Goal: Task Accomplishment & Management: Manage account settings

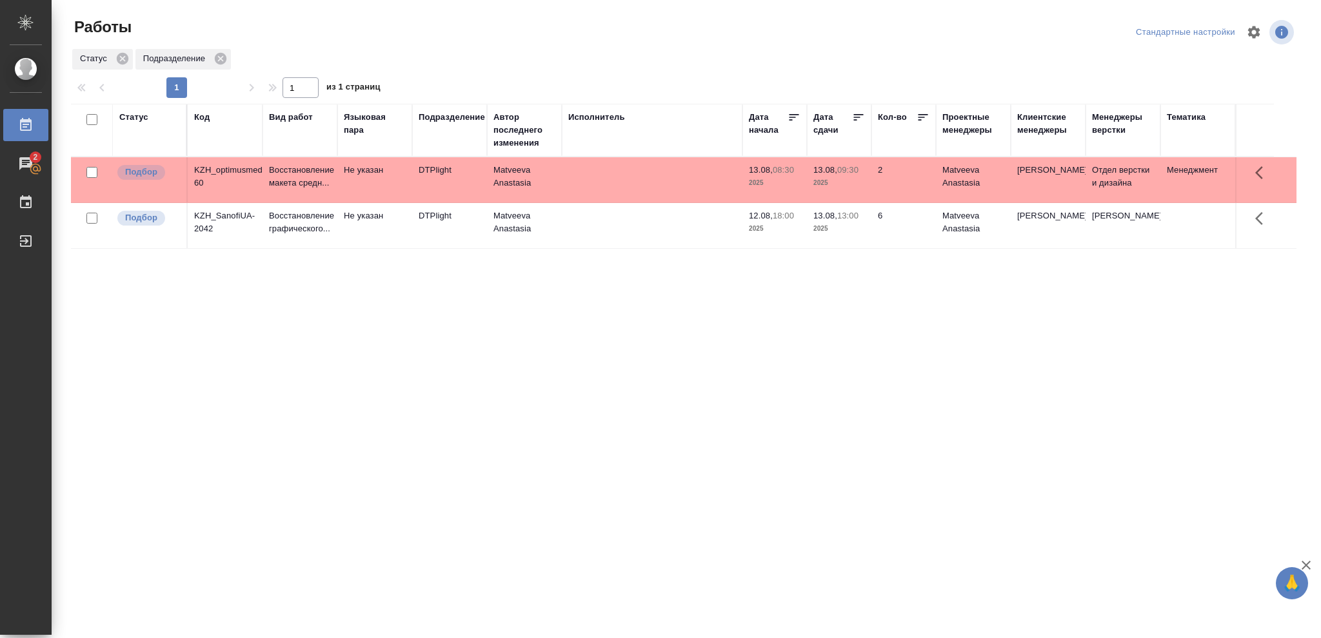
click at [831, 175] on span "13.08, 09:30" at bounding box center [839, 170] width 52 height 13
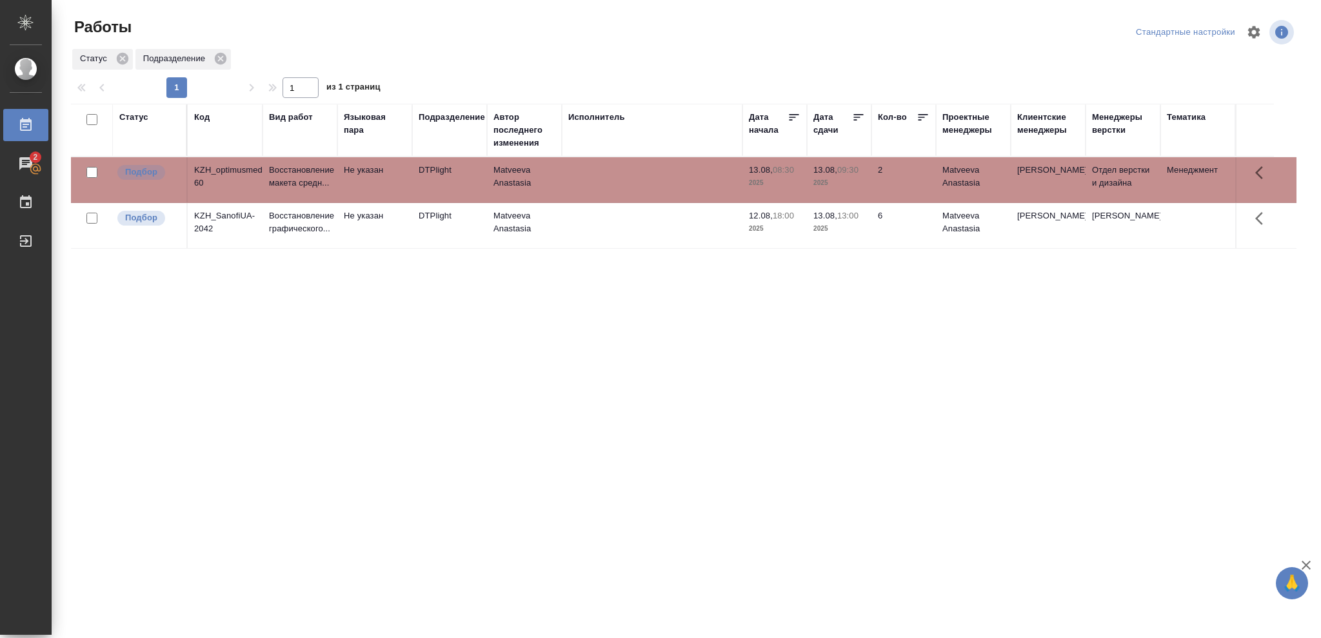
click at [831, 175] on span "13.08, 09:30" at bounding box center [839, 170] width 52 height 13
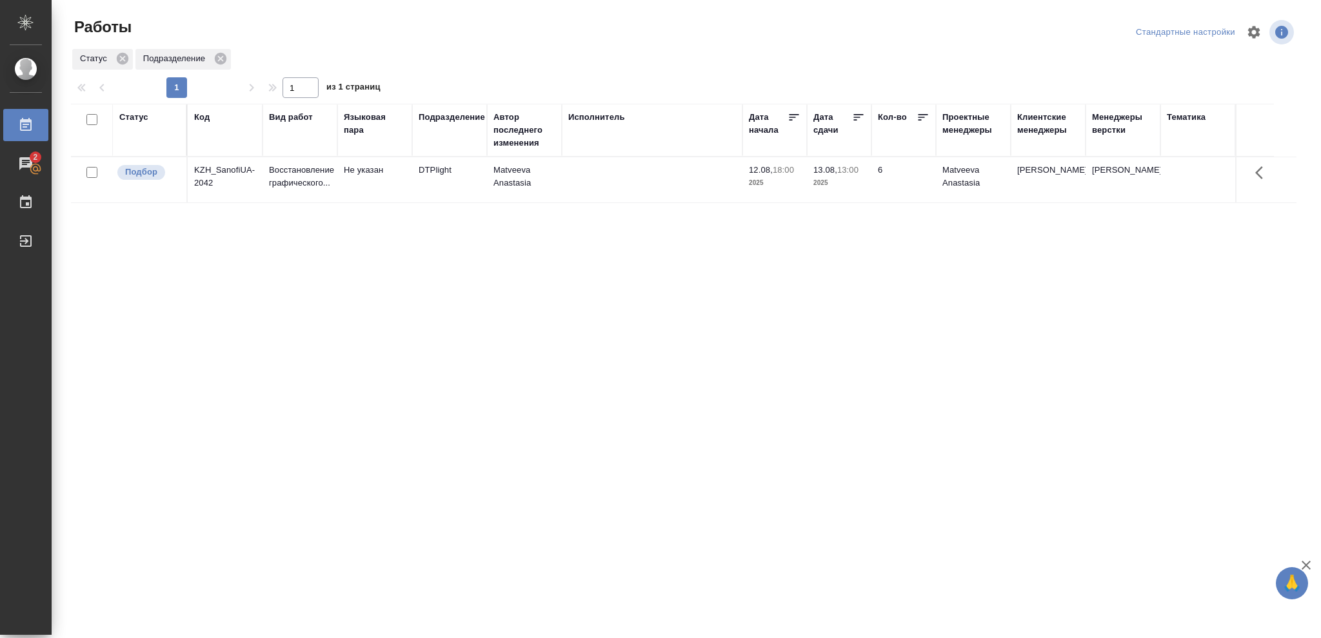
click at [141, 115] on div "Статус" at bounding box center [133, 117] width 29 height 13
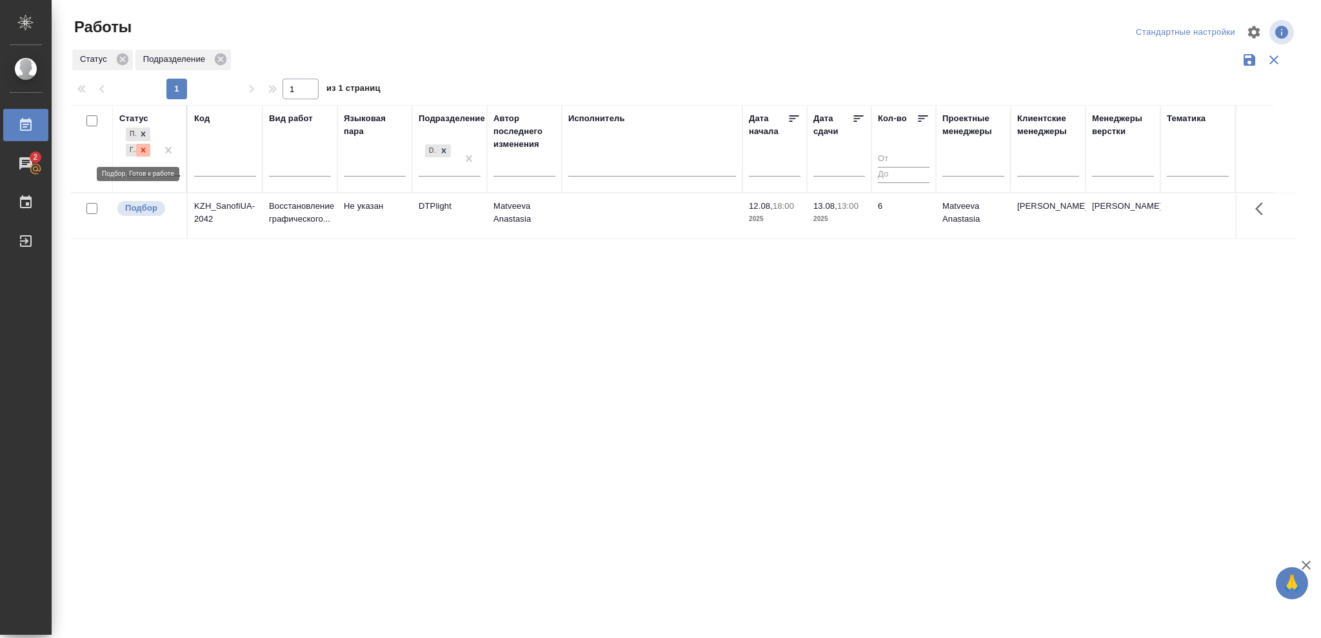
click at [143, 149] on icon at bounding box center [143, 150] width 5 height 5
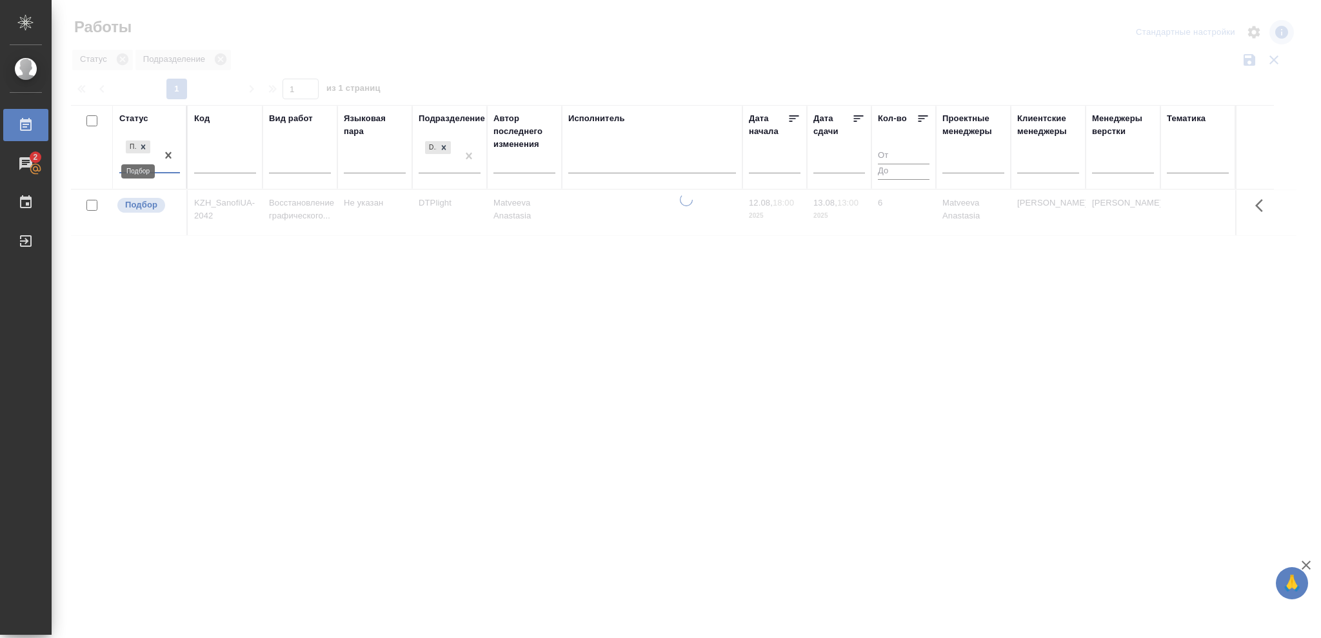
click at [143, 149] on icon at bounding box center [143, 146] width 5 height 5
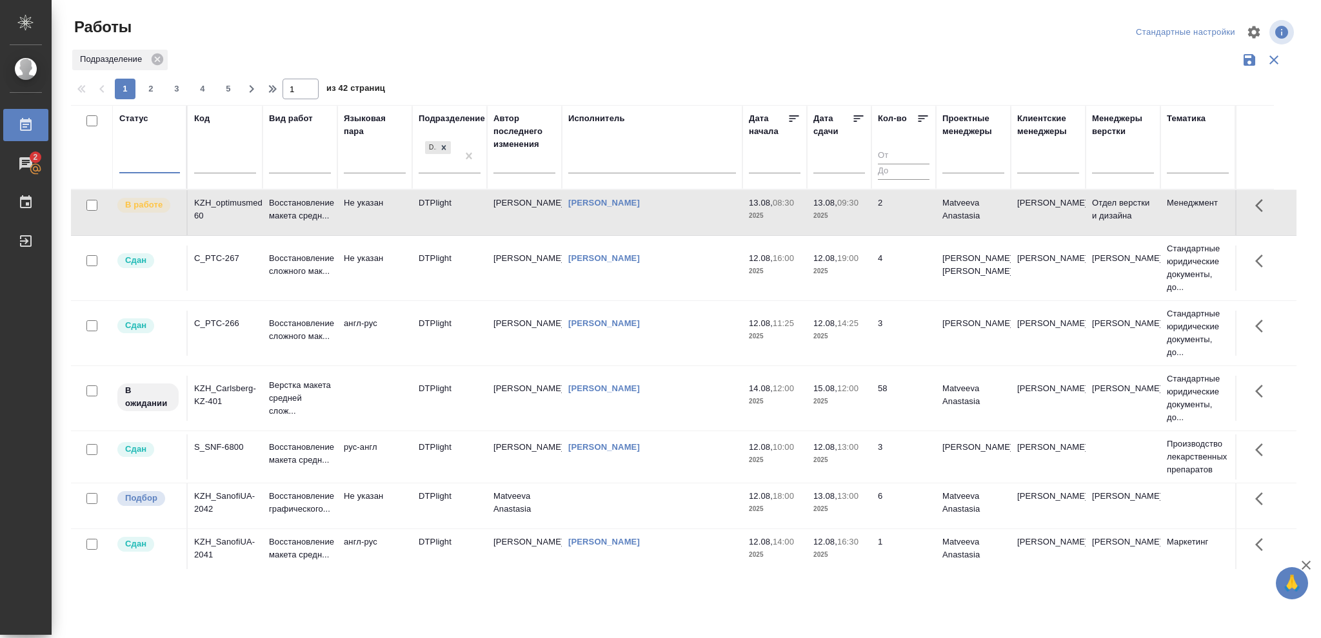
click at [141, 159] on div at bounding box center [149, 161] width 61 height 19
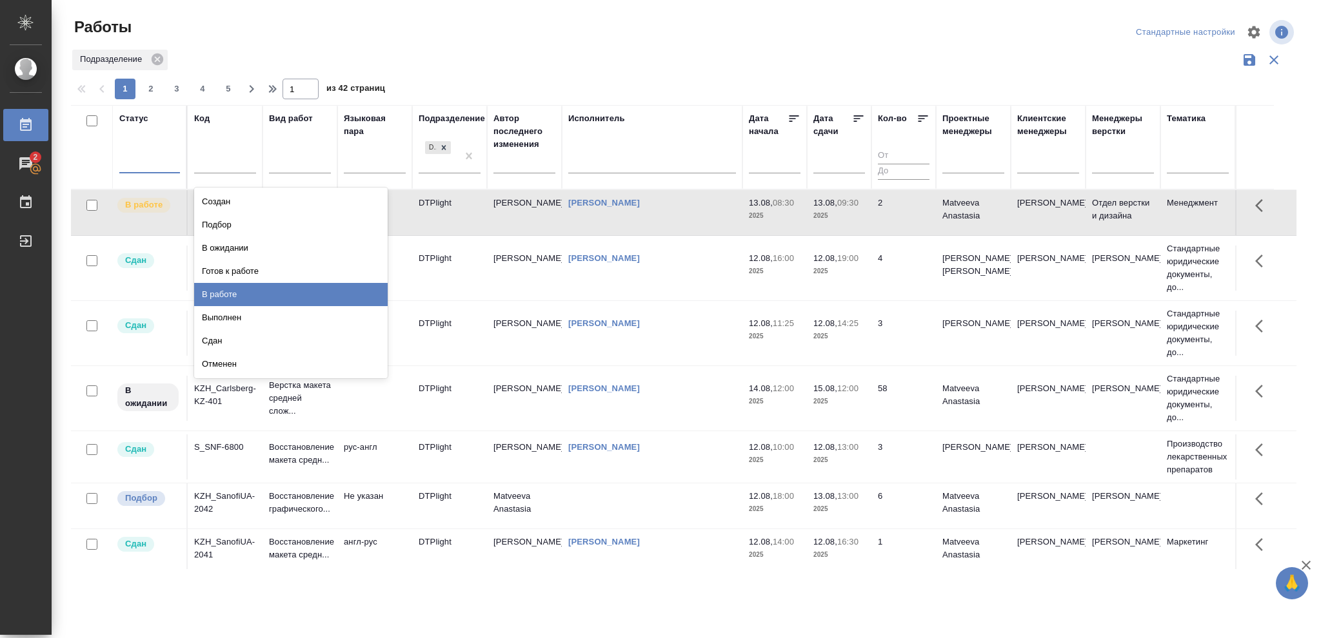
click at [212, 290] on div "В работе" at bounding box center [290, 294] width 193 height 23
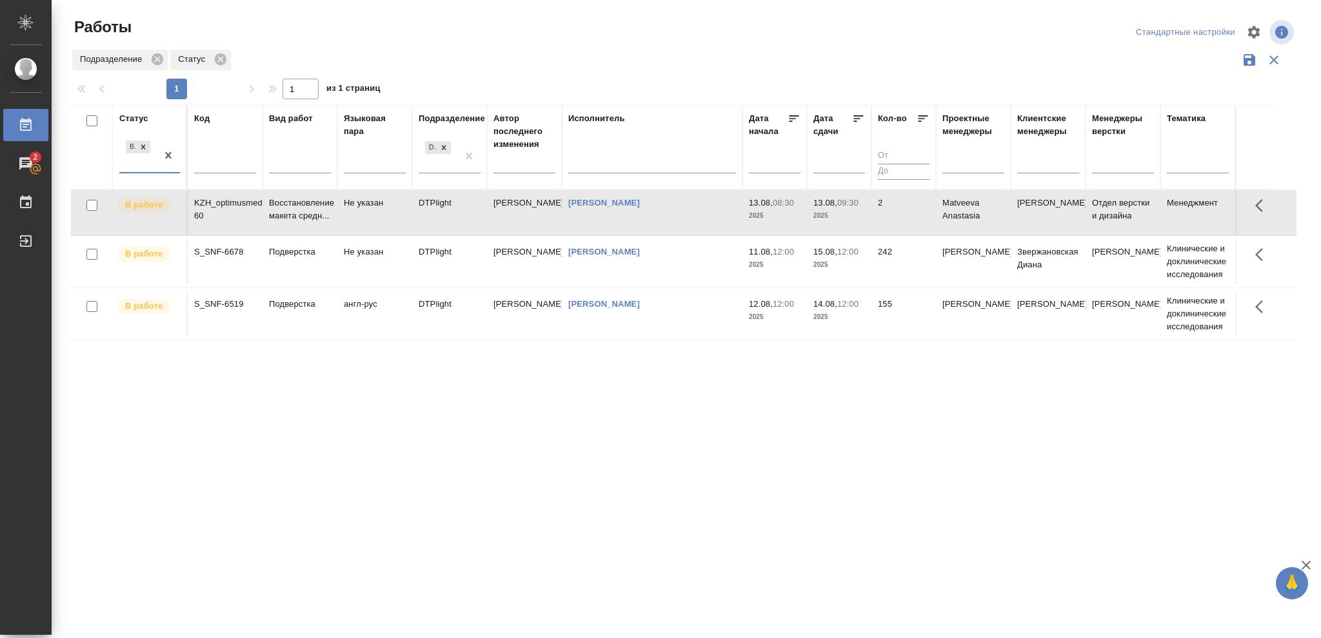
click at [870, 223] on td "13.08, 09:30 2025" at bounding box center [839, 212] width 64 height 45
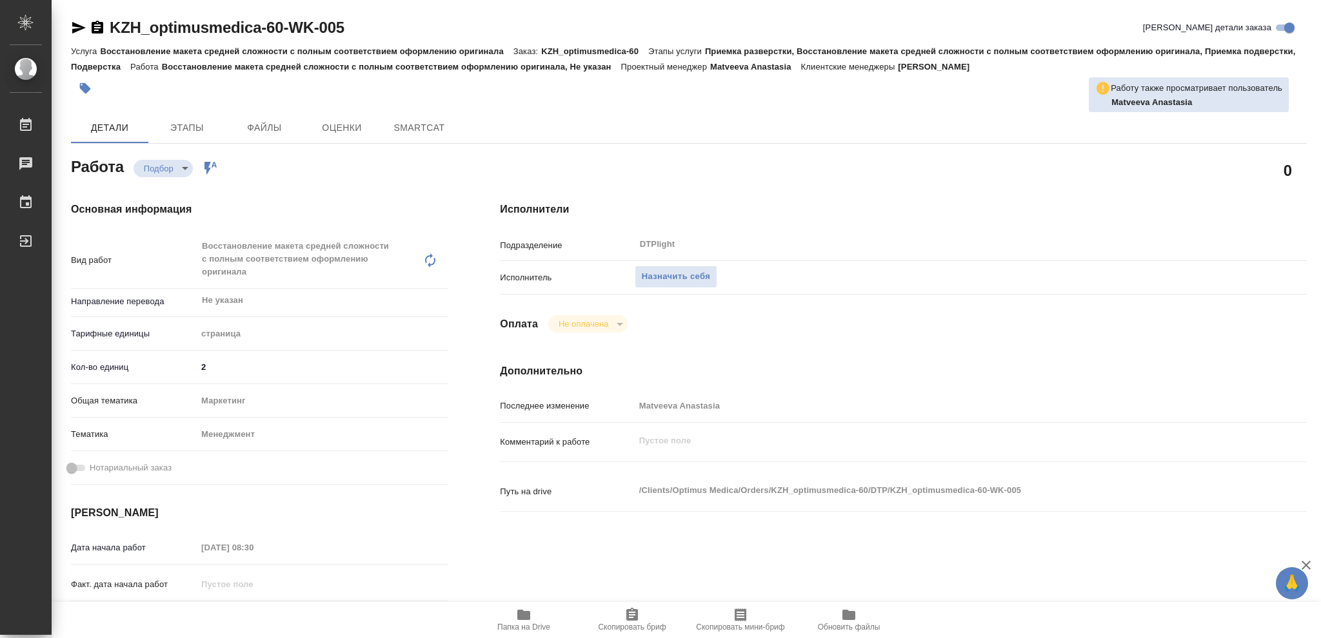
type textarea "x"
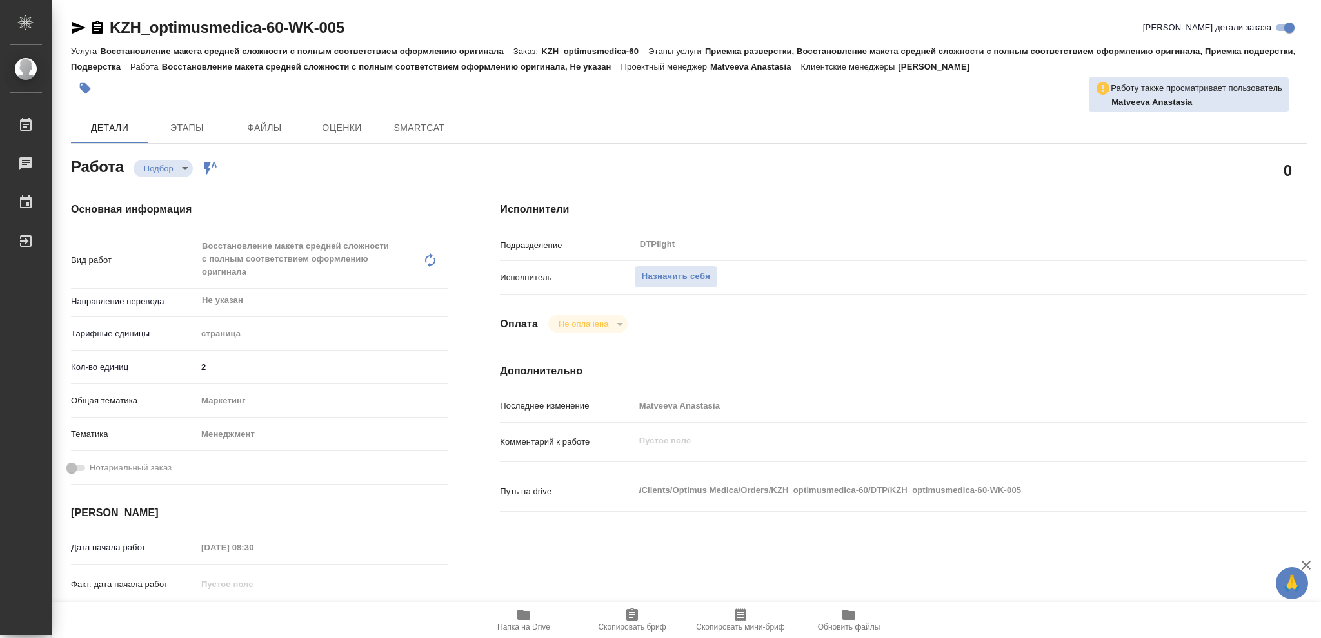
type textarea "x"
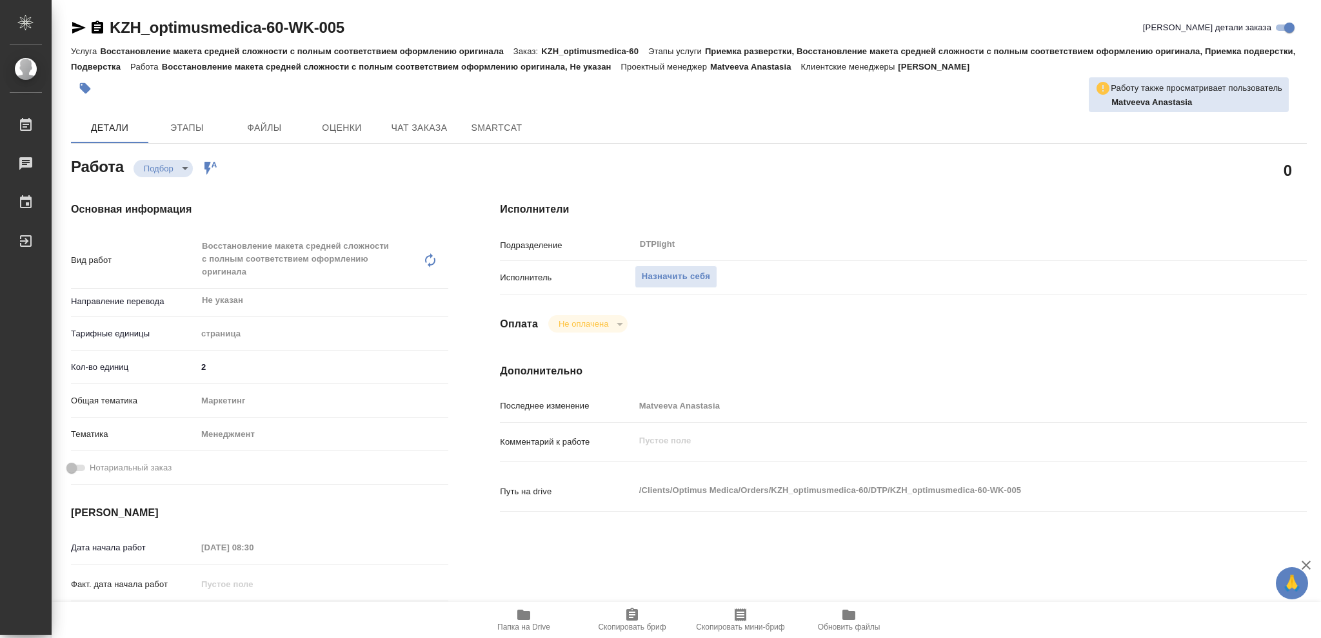
click at [525, 613] on icon "button" at bounding box center [523, 615] width 13 height 10
type textarea "x"
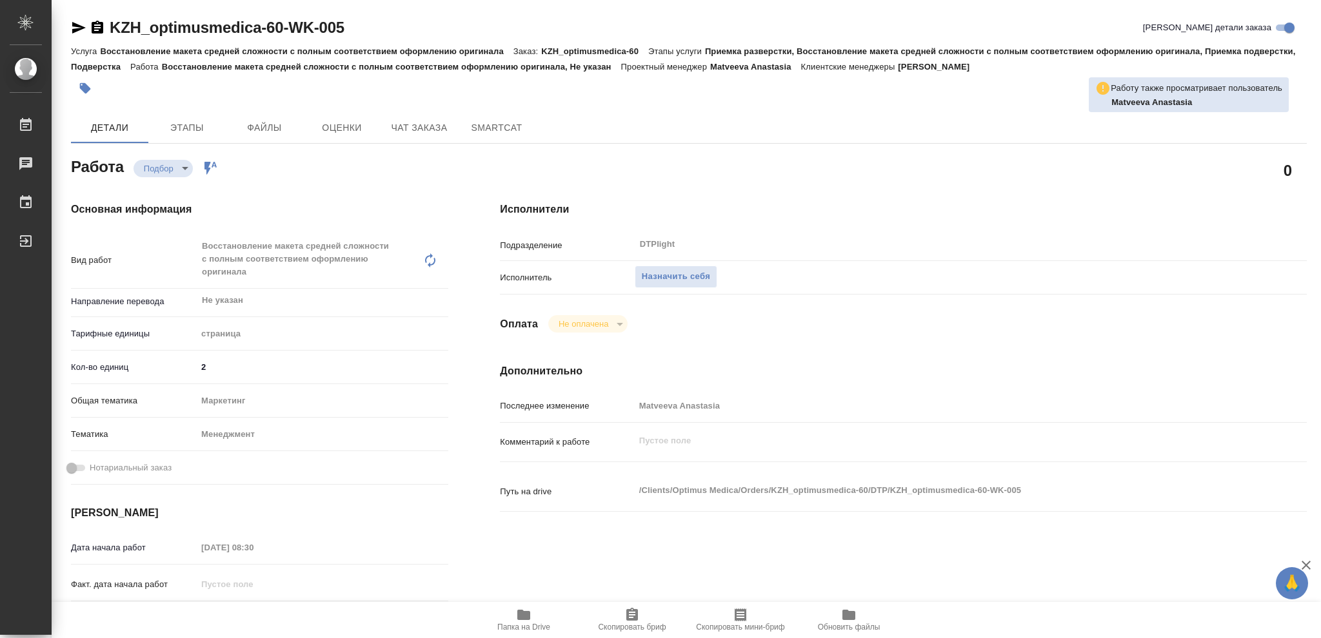
type textarea "x"
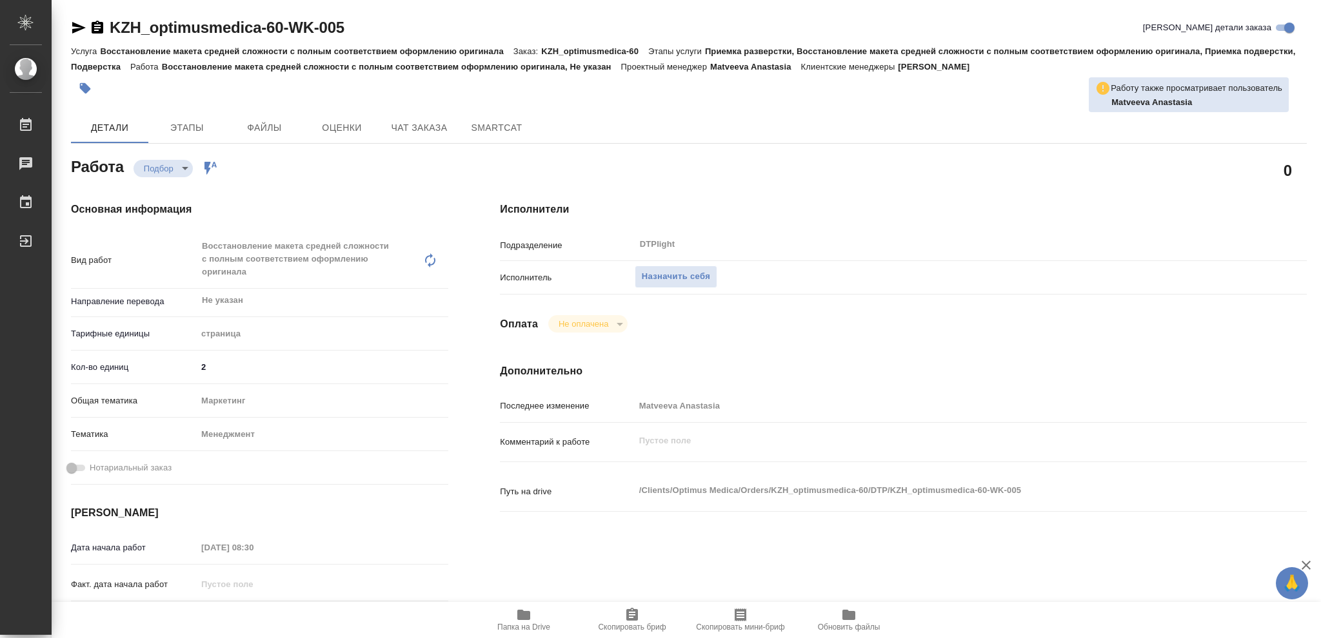
type textarea "x"
click at [692, 274] on span "Назначить себя" at bounding box center [676, 277] width 68 height 15
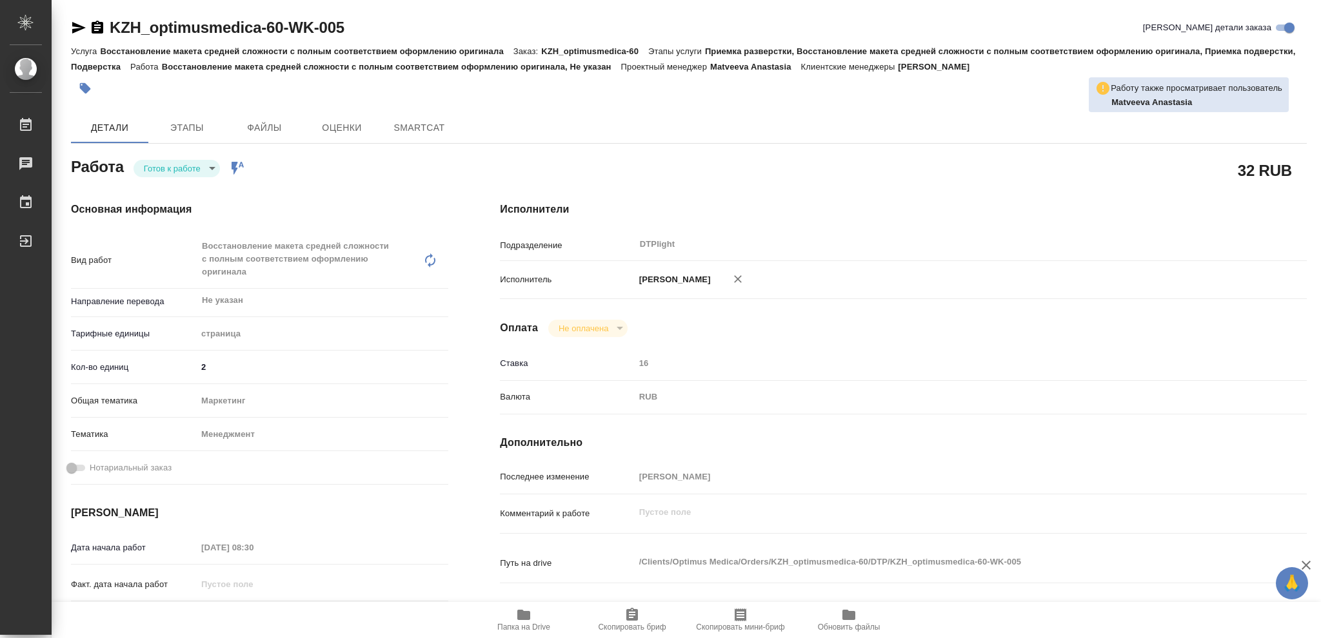
type textarea "x"
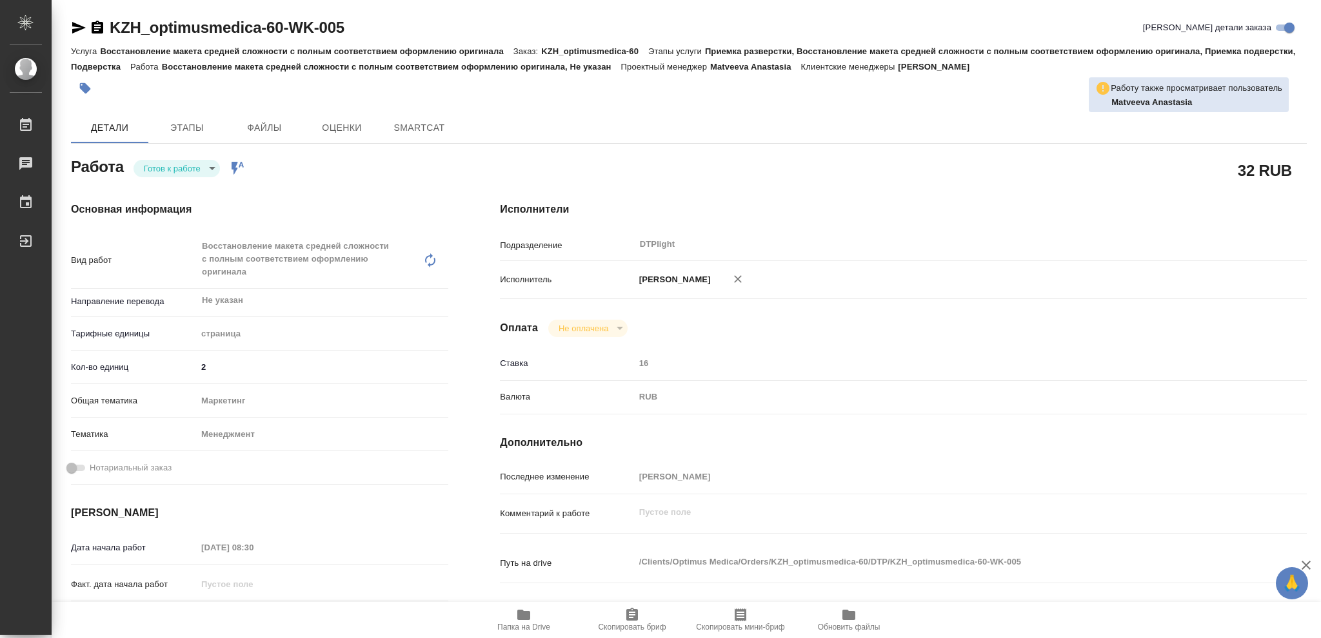
type textarea "x"
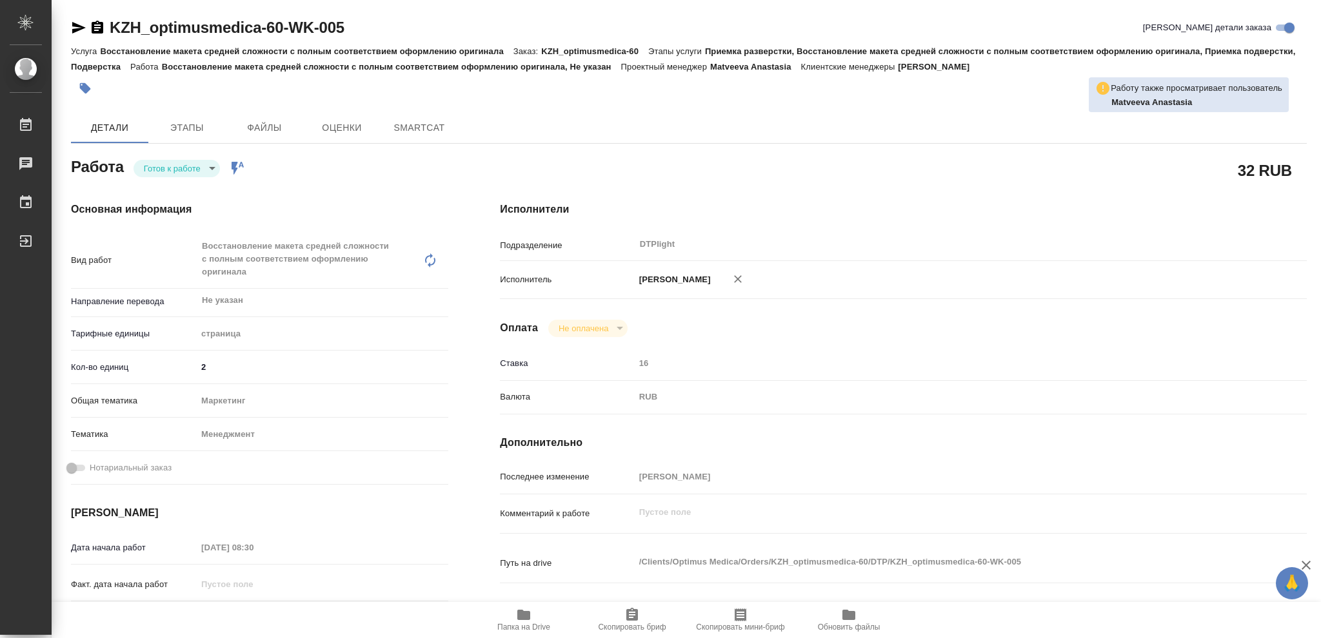
type textarea "x"
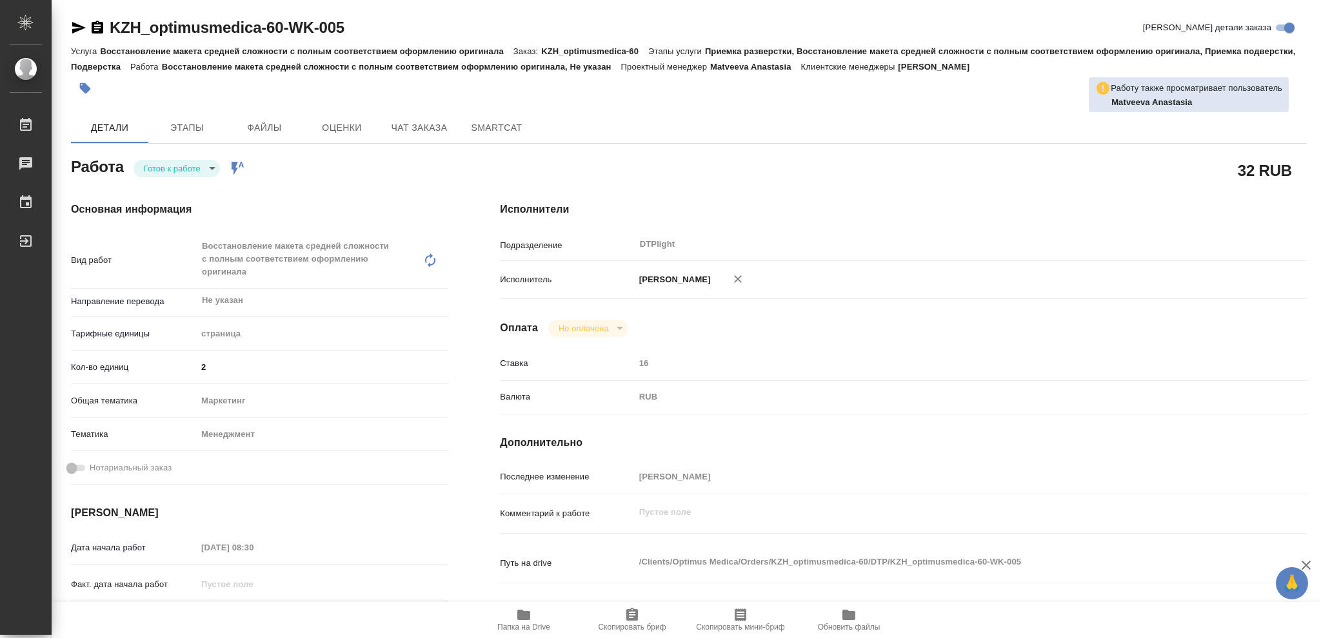
type textarea "x"
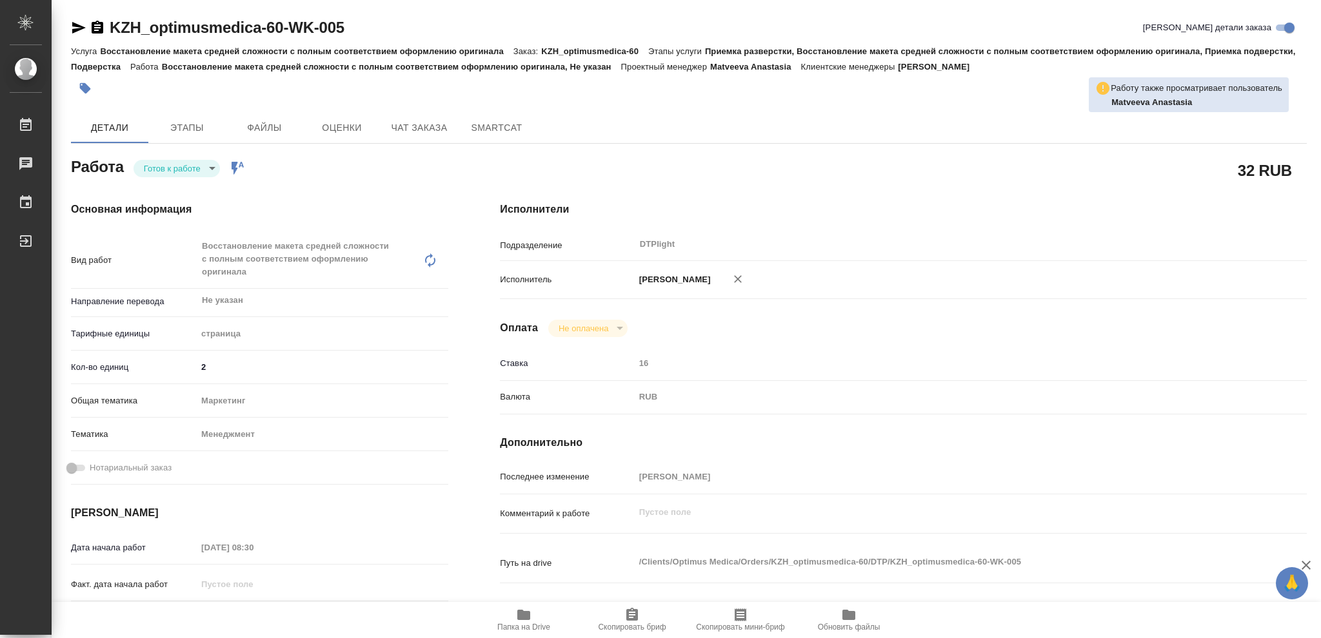
click at [211, 166] on body "🙏 .cls-1 fill:#fff; AWATERA Vasileva Olga Работы Чаты График Выйти KZH_optimusm…" at bounding box center [660, 319] width 1321 height 638
type textarea "x"
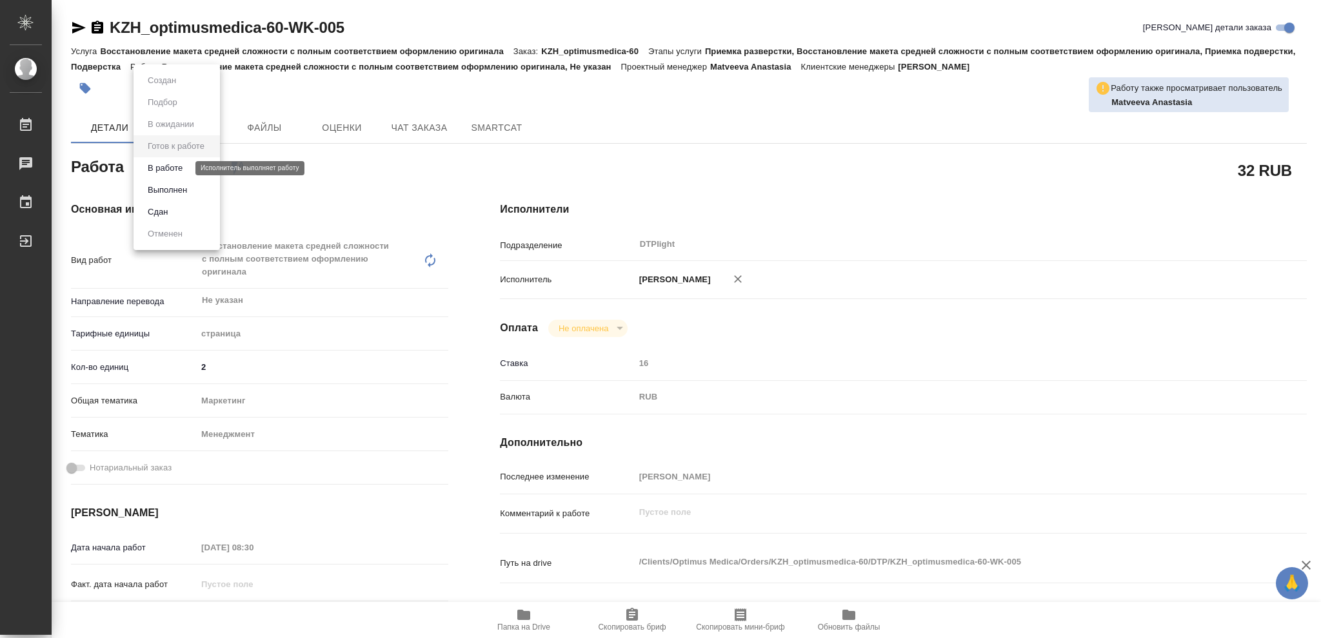
type textarea "x"
click at [181, 165] on button "В работе" at bounding box center [165, 168] width 43 height 14
type textarea "x"
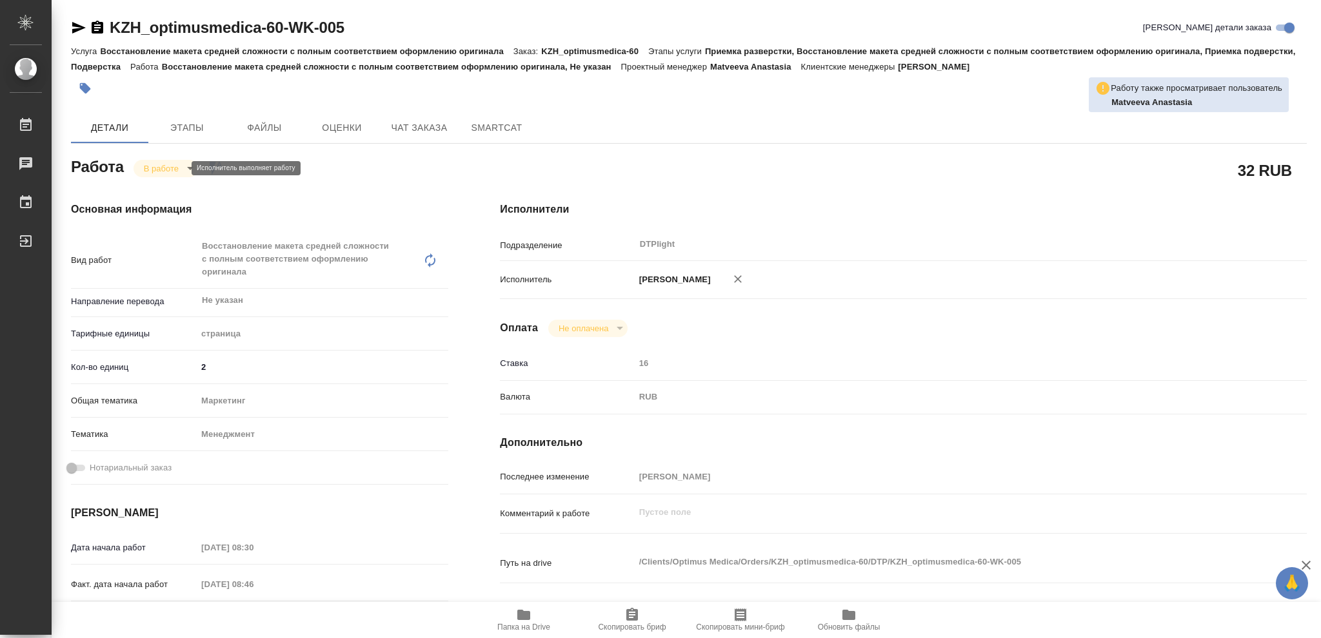
type textarea "x"
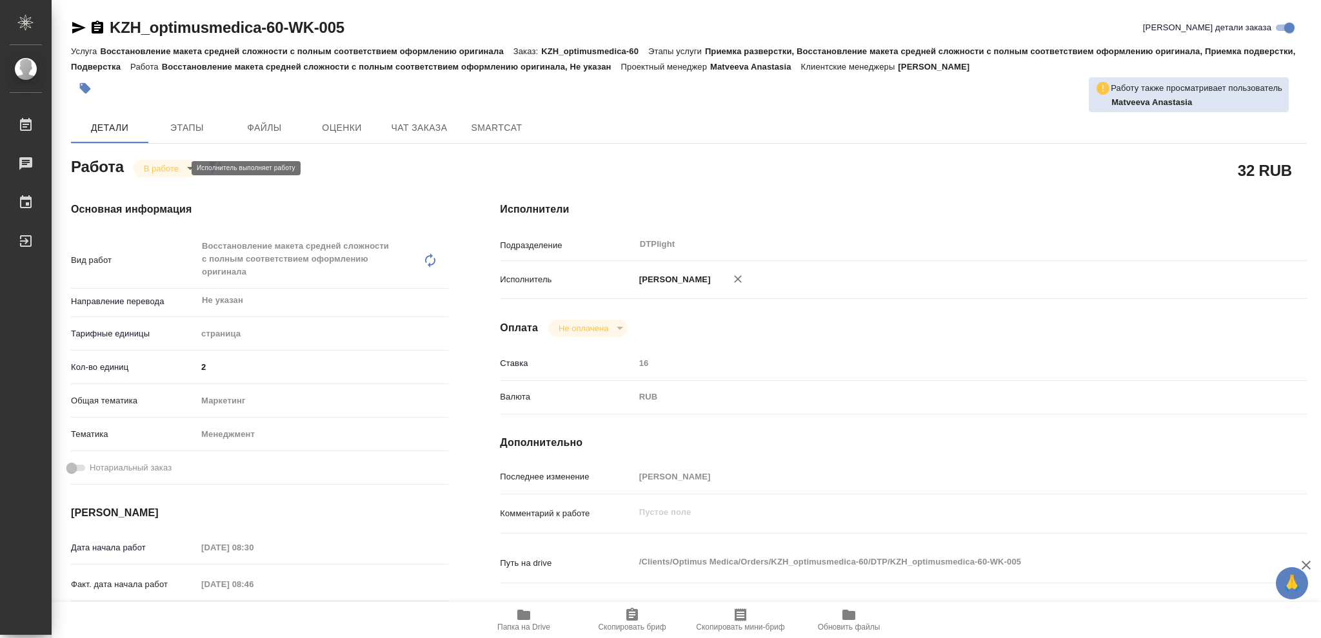
type textarea "x"
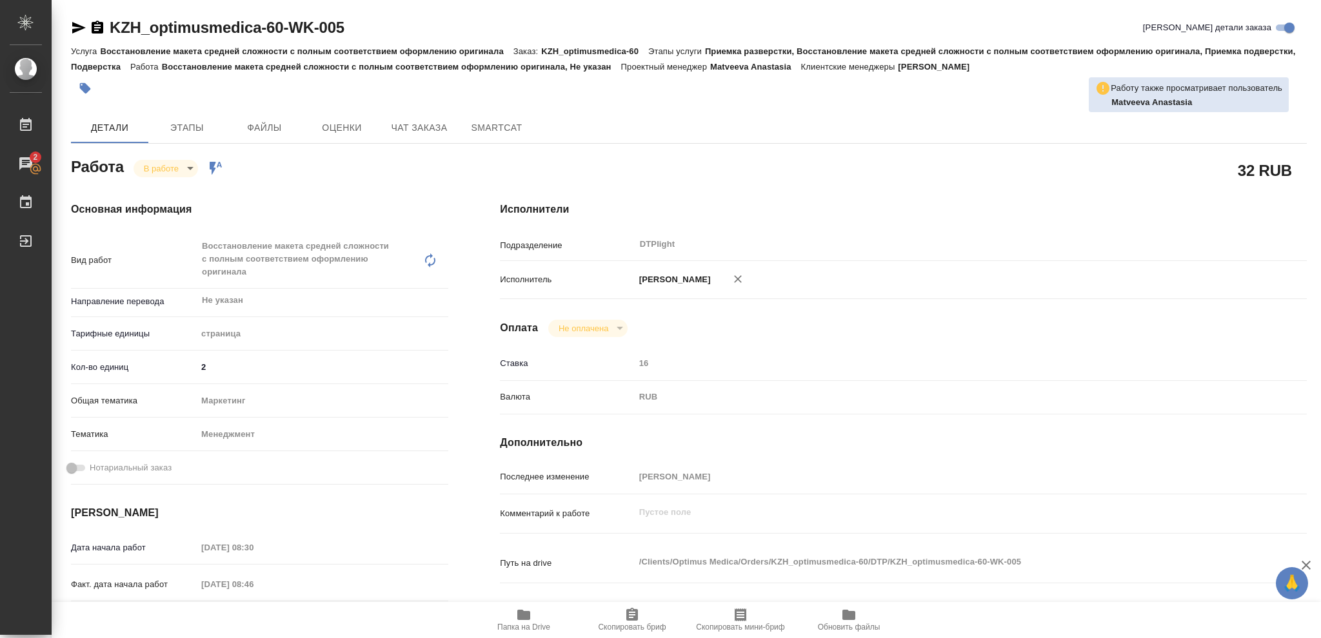
type textarea "x"
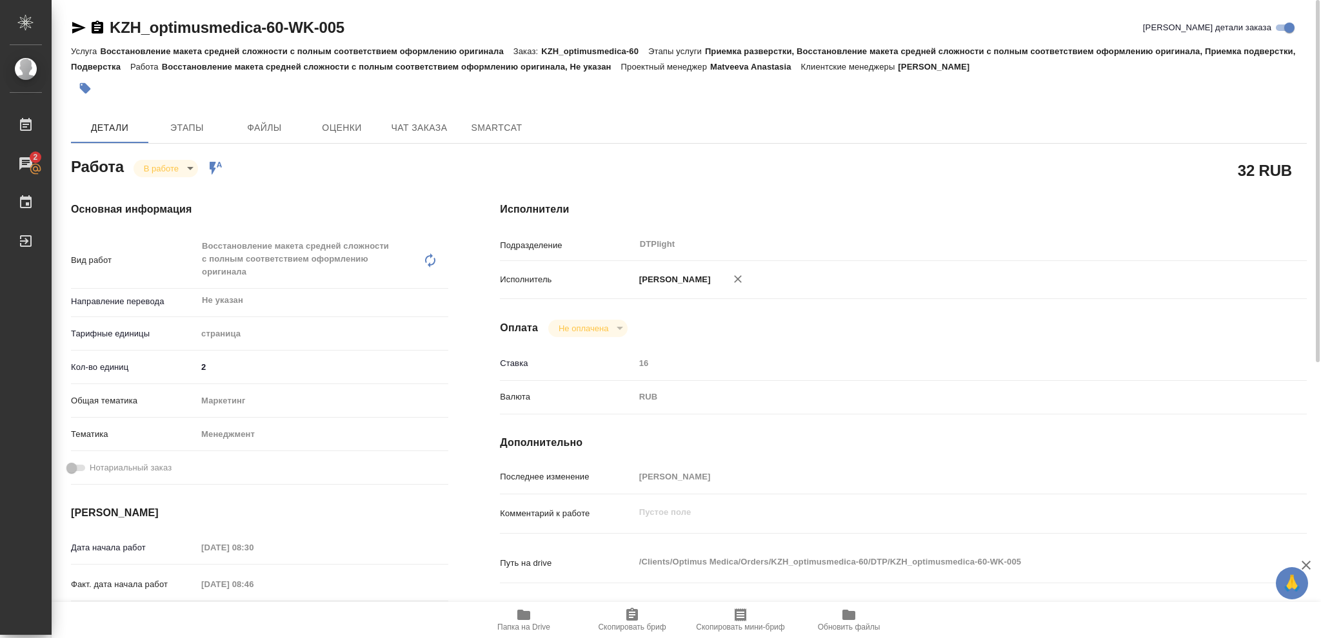
click at [528, 616] on icon "button" at bounding box center [523, 615] width 13 height 10
click at [95, 24] on icon "button" at bounding box center [98, 27] width 12 height 13
type textarea "x"
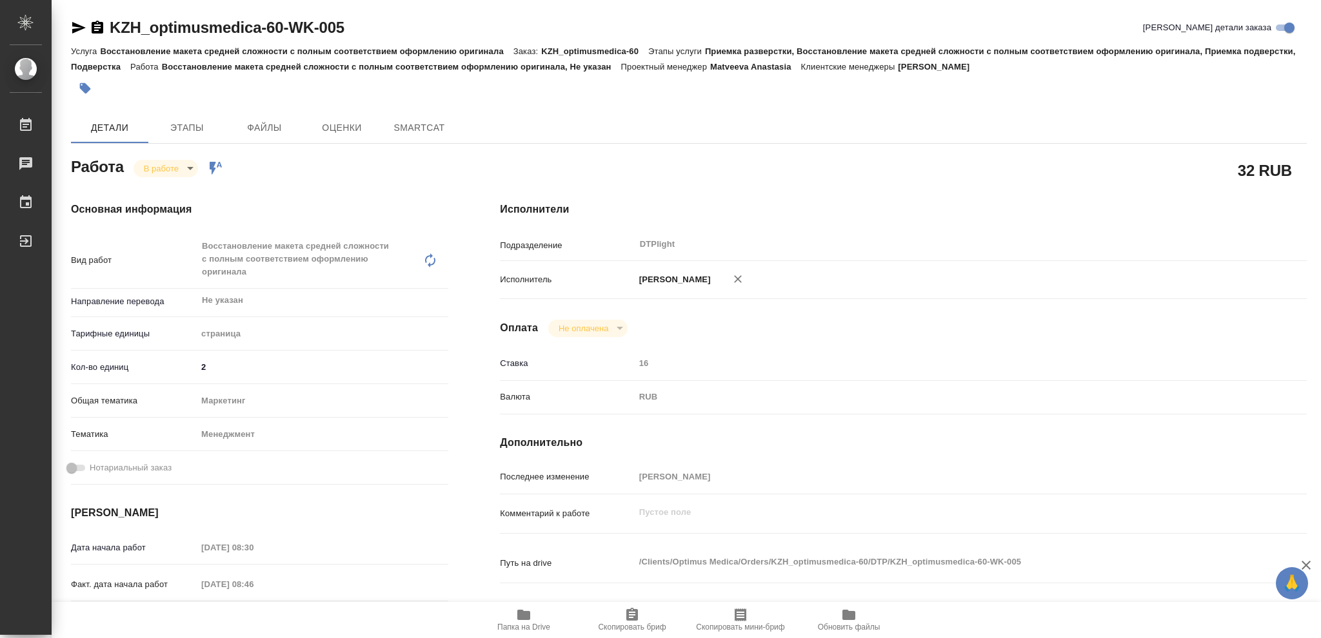
type textarea "x"
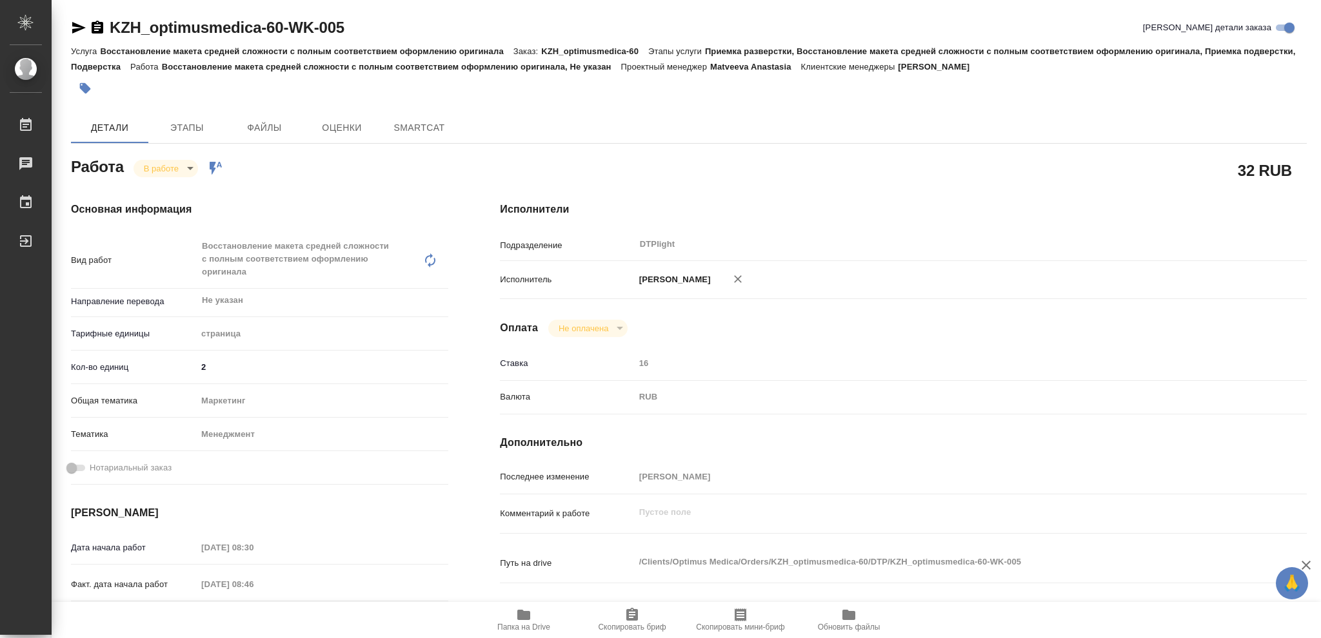
type textarea "x"
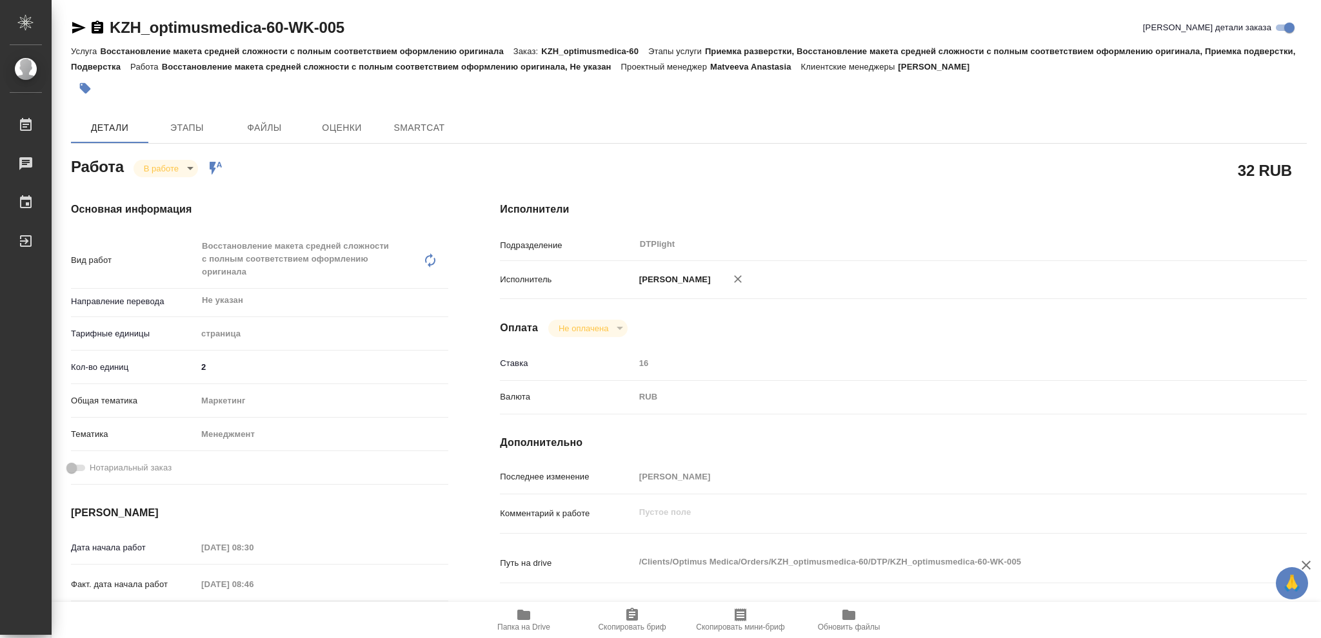
type textarea "x"
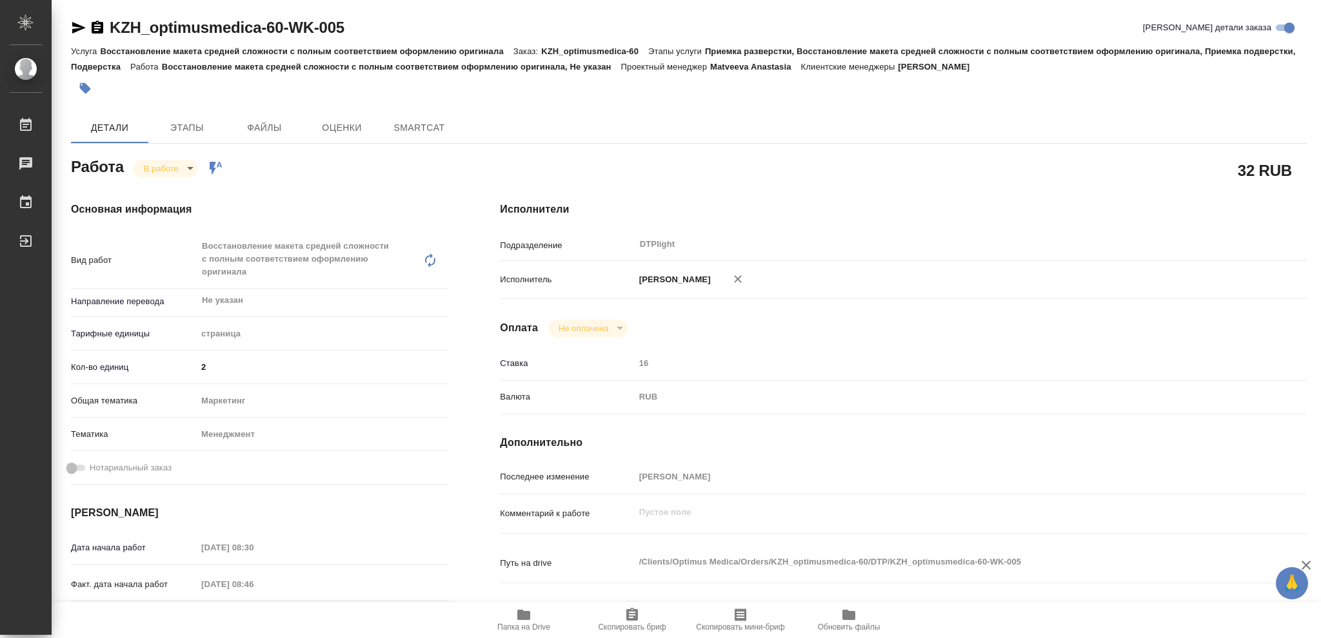
type textarea "x"
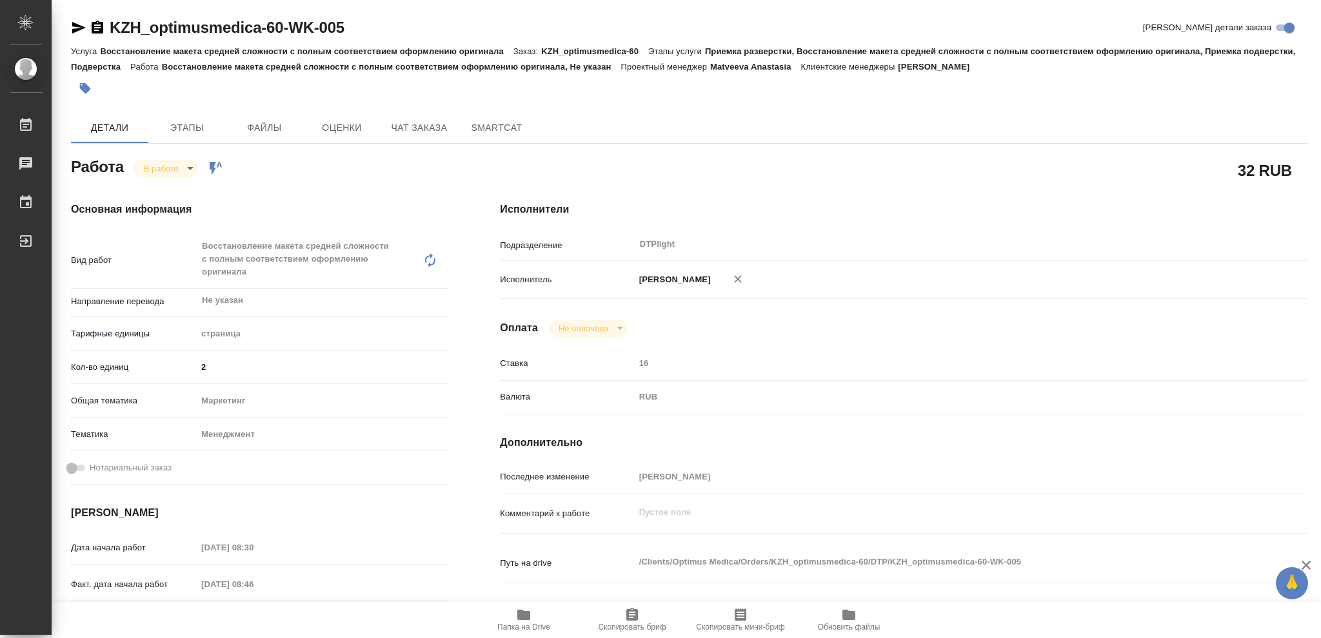
type textarea "x"
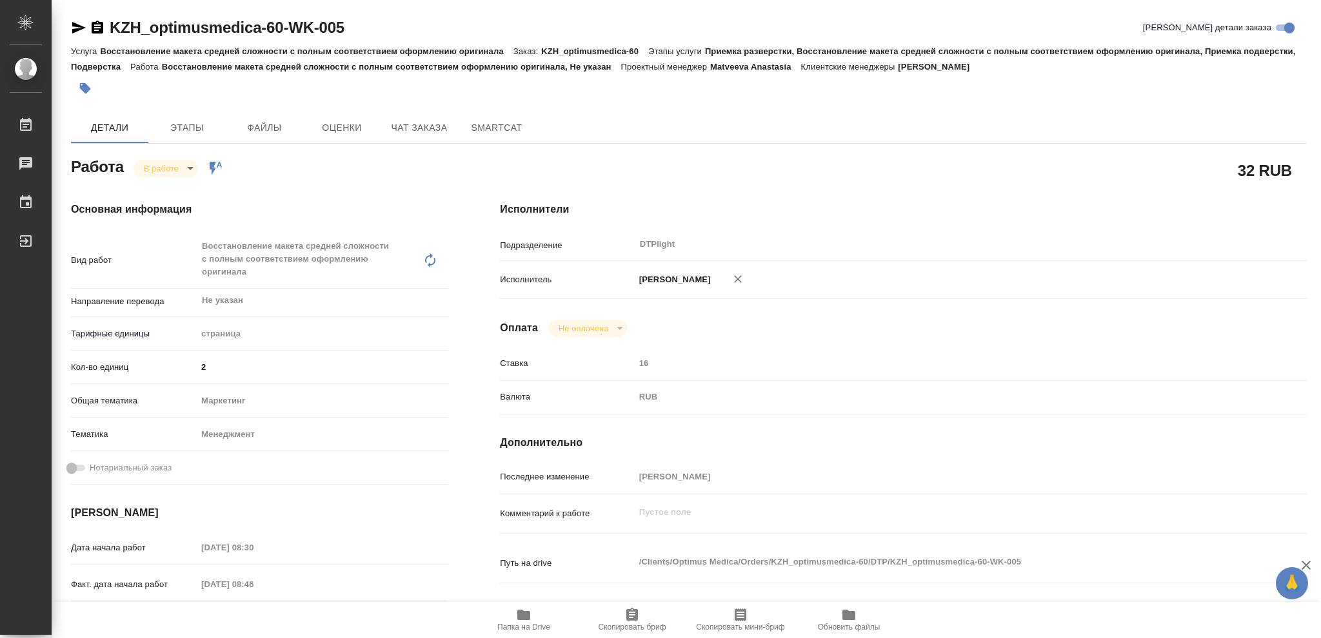
type textarea "x"
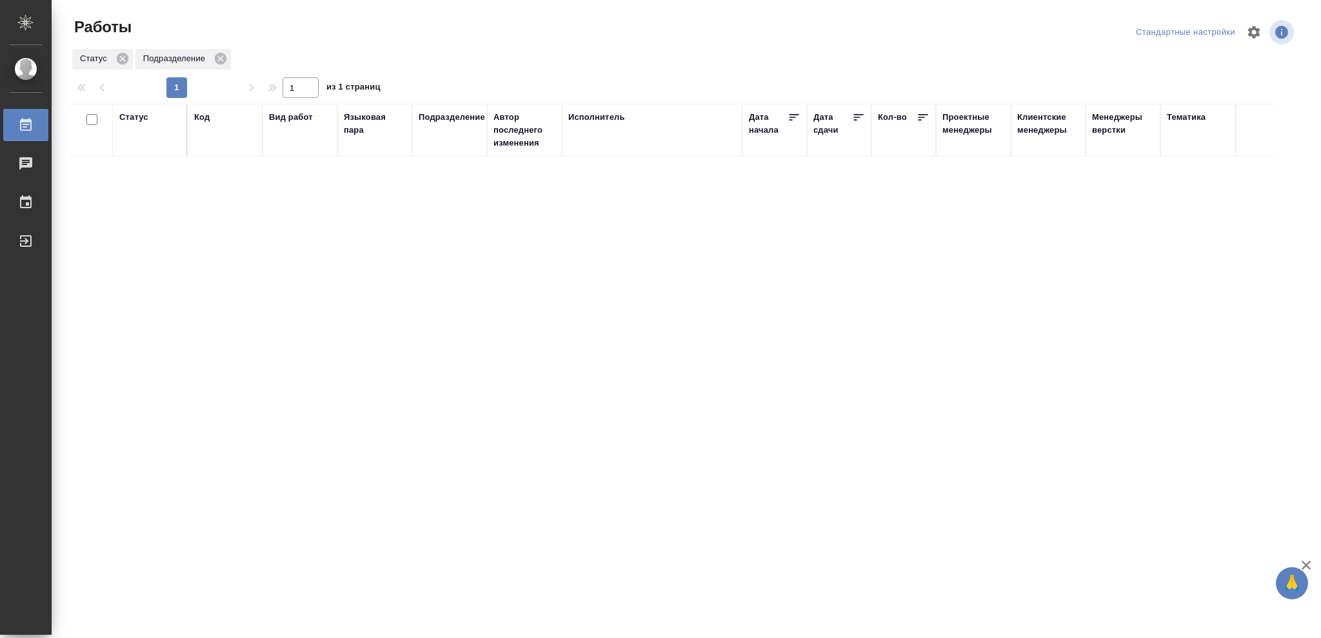
click at [146, 119] on div "Статус" at bounding box center [133, 117] width 29 height 13
click at [143, 150] on icon at bounding box center [143, 150] width 5 height 5
click at [143, 150] on icon at bounding box center [143, 147] width 9 height 9
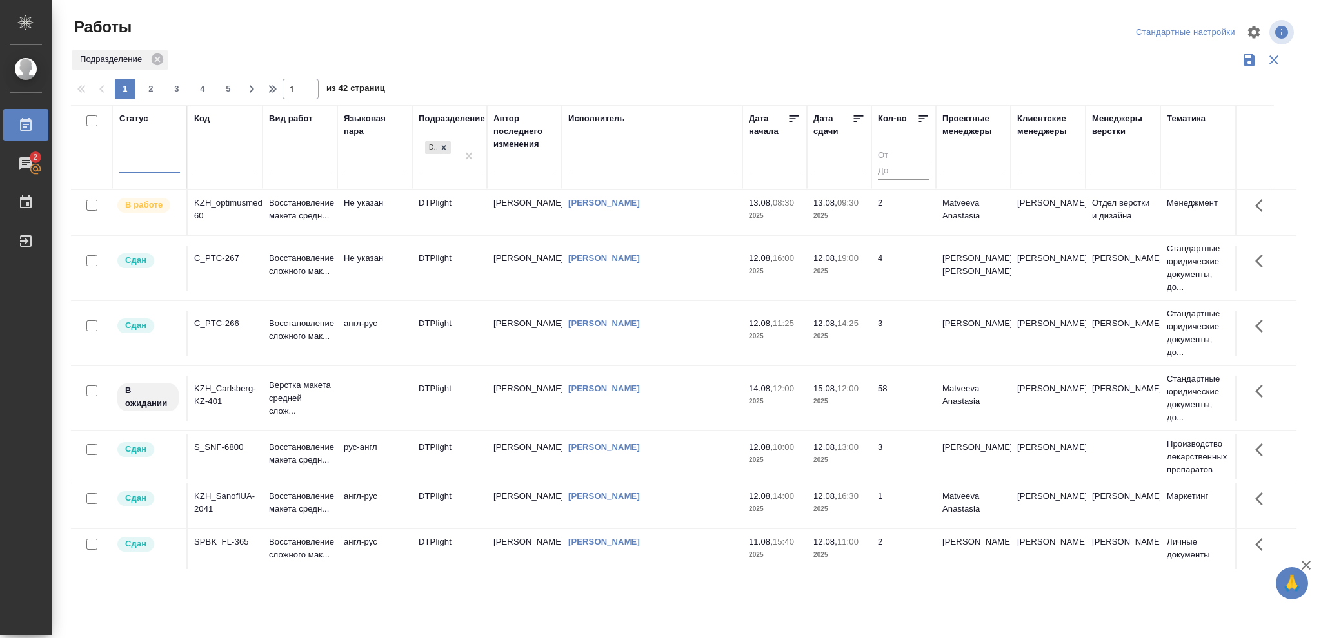
click at [138, 161] on div at bounding box center [149, 161] width 61 height 19
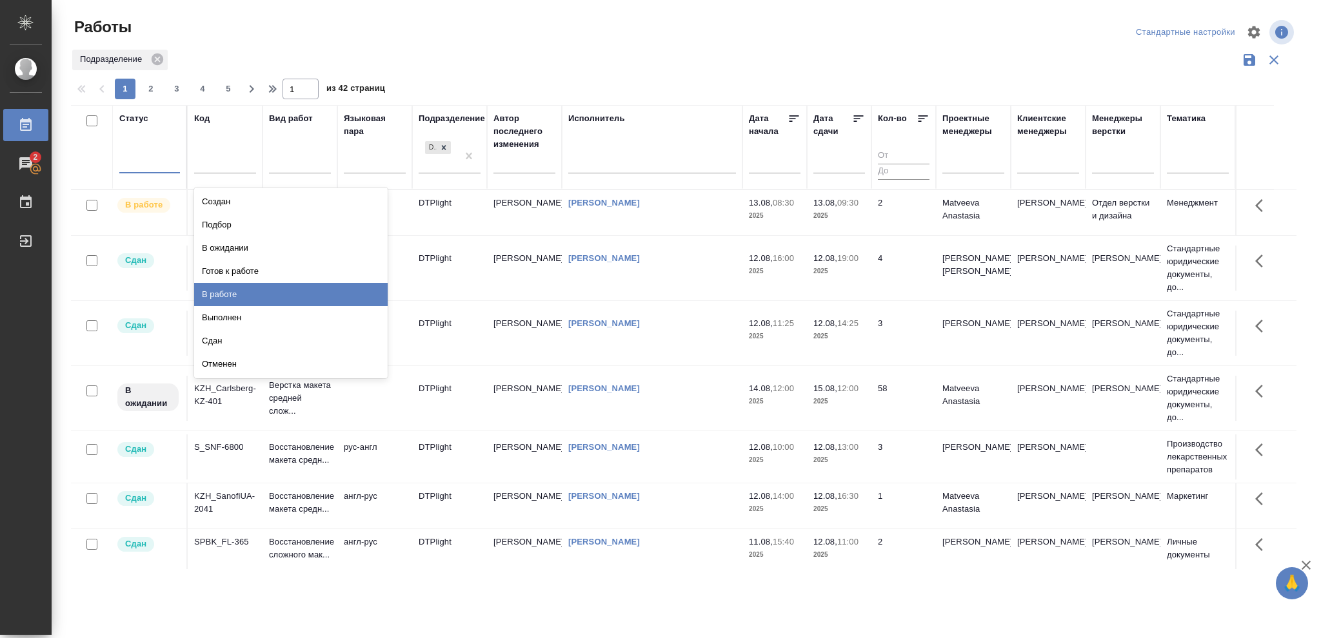
click at [220, 288] on div "В работе" at bounding box center [290, 294] width 193 height 23
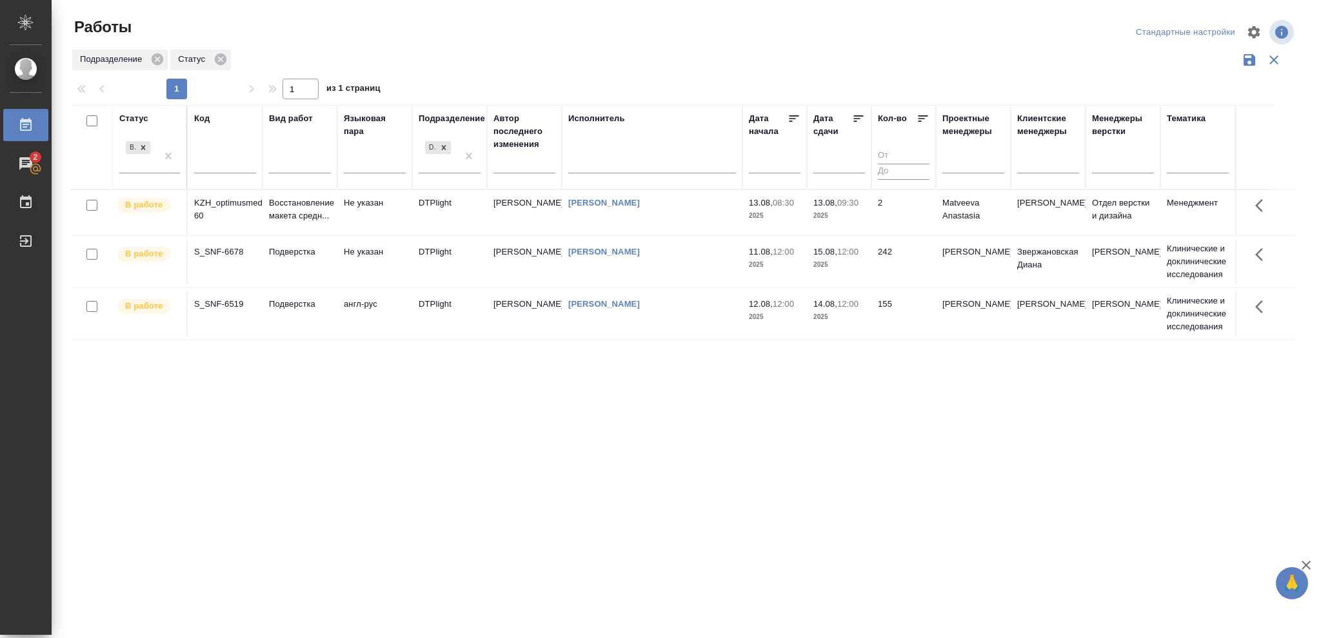
click at [853, 212] on p "2025" at bounding box center [839, 216] width 52 height 13
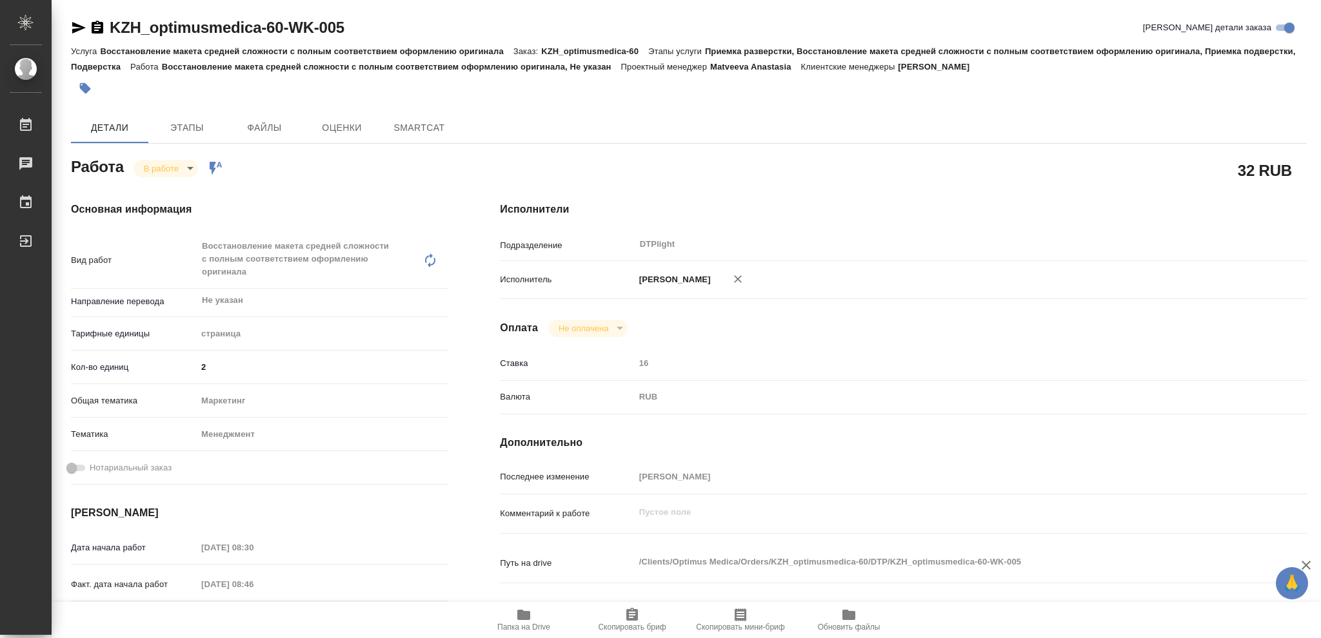
type textarea "x"
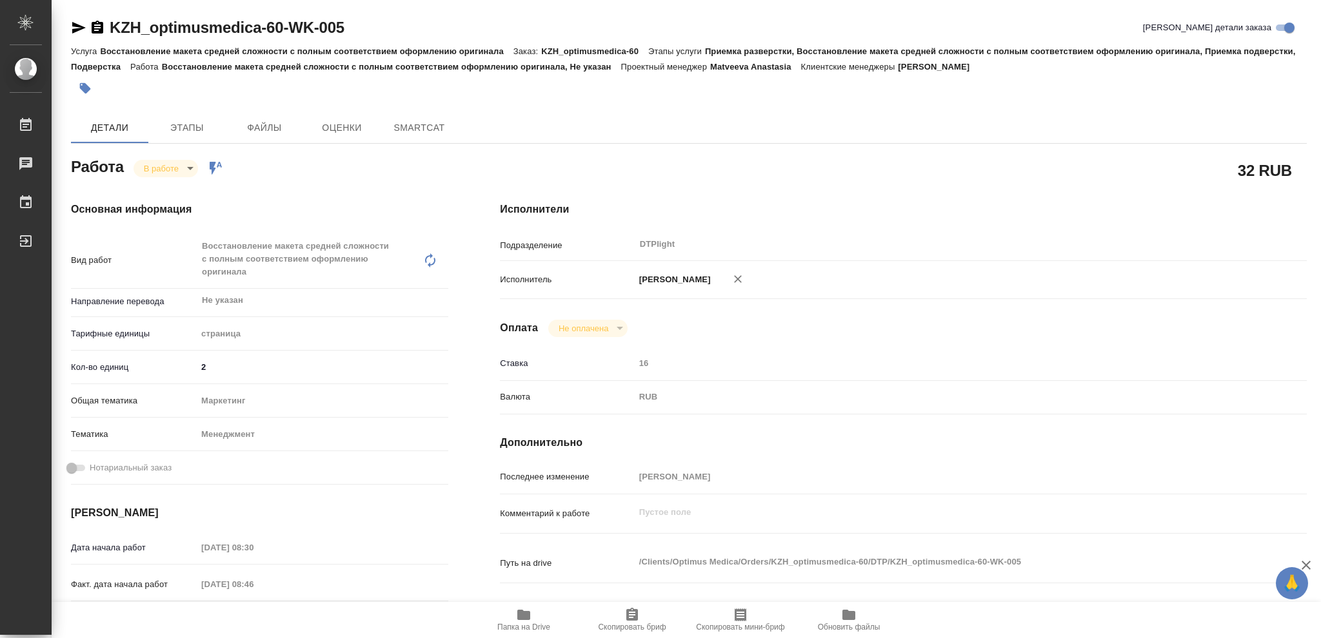
type textarea "x"
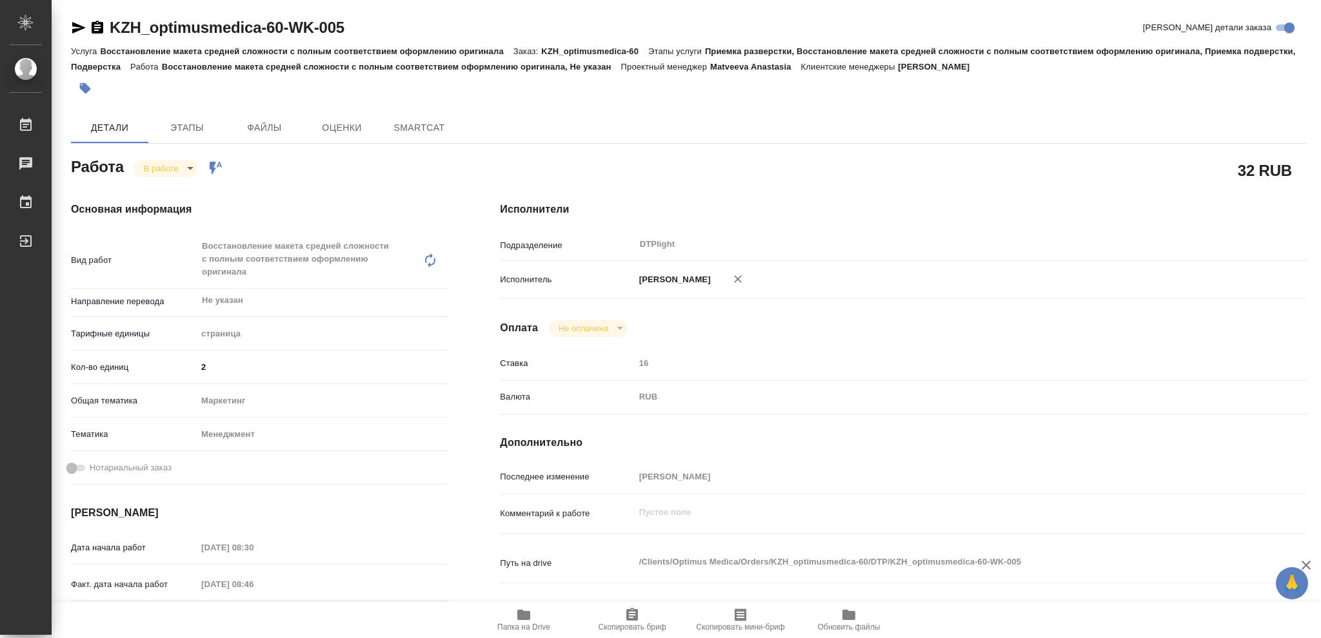
type textarea "x"
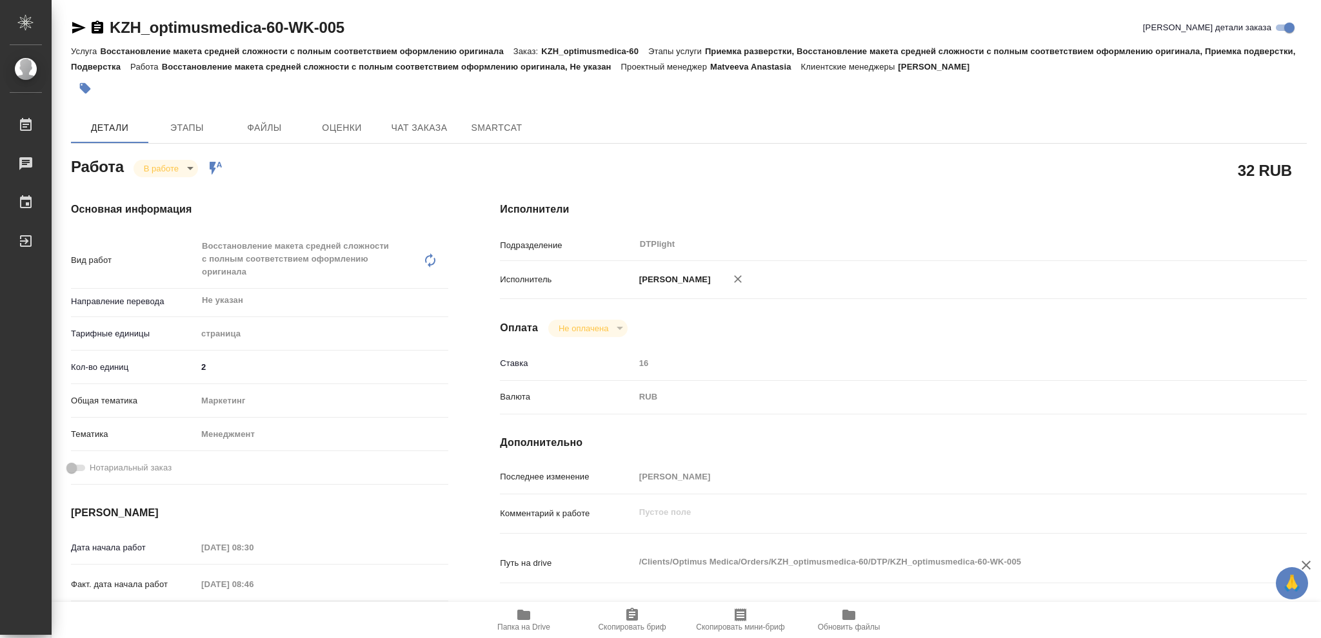
type input "inProgress"
type textarea "Восстановление макета средней сложности с полным соответствием оформлению ориги…"
type textarea "x"
type input "Не указан"
type input "5a8b1489cc6b4906c91bfdb2"
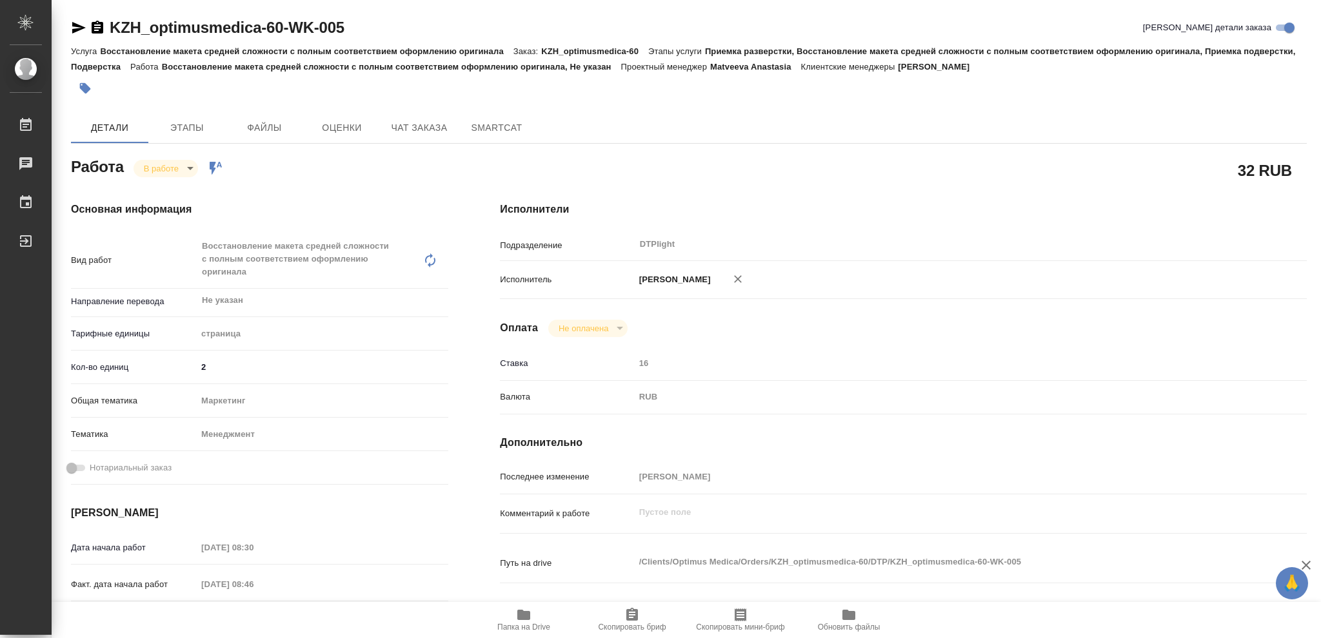
type input "2"
type input "marketing"
type input "5a8b8b956a9677013d343d4c"
type input "13.08.2025 08:30"
type input "13.08.2025 08:46"
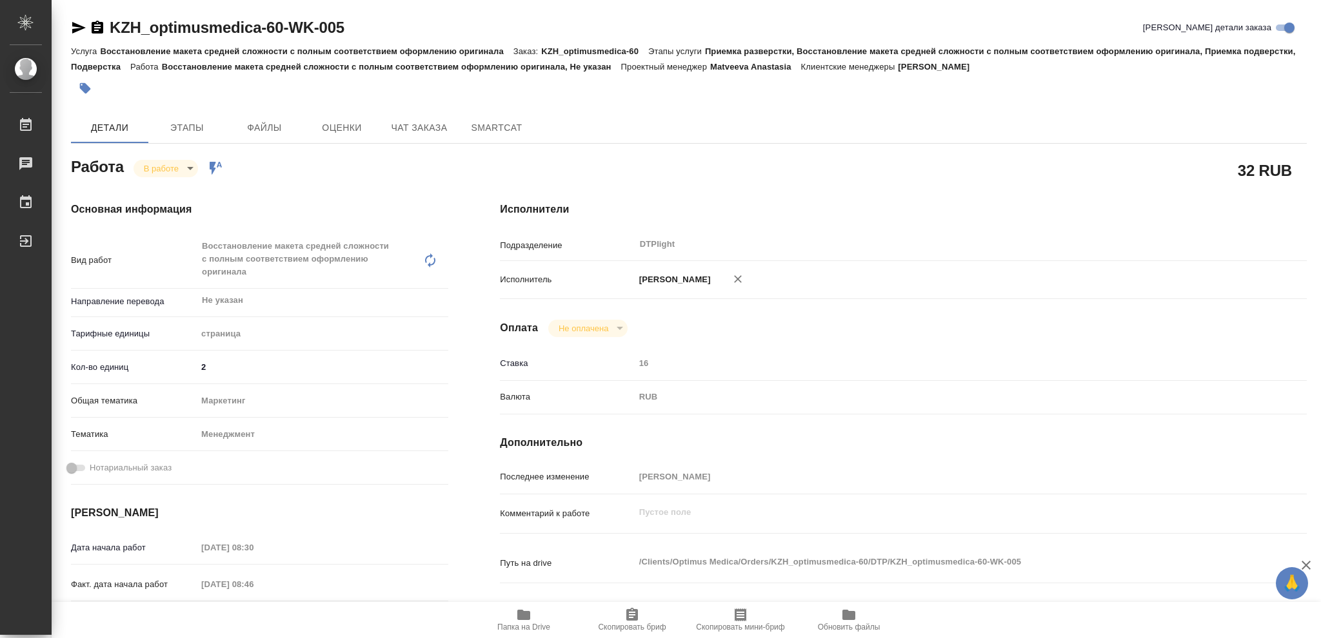
type input "13.08.2025 09:30"
type input "13.08.2025 11:30"
type input "DTPlight"
type input "notPayed"
type input "Васильева Ольга"
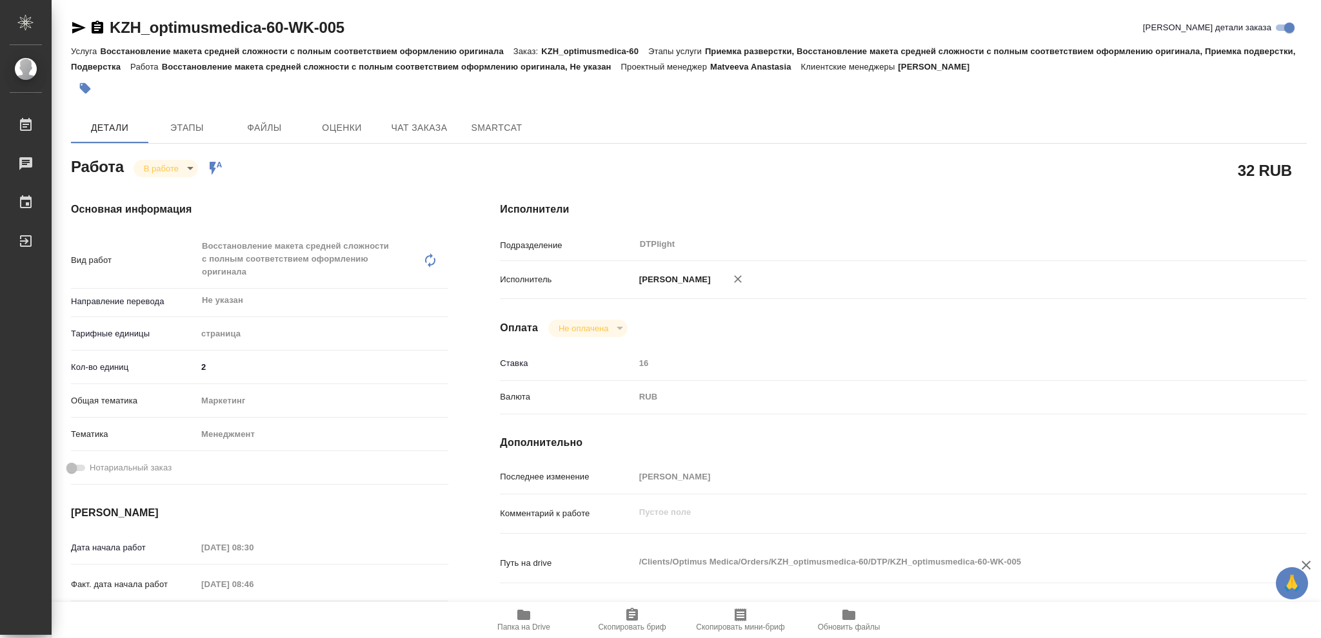
type textarea "x"
type textarea "/Clients/Optimus Medica/Orders/KZH_optimusmedica-60/DTP/KZH_optimusmedica-60-WK…"
type textarea "x"
type input "KZH_optimusmedica-60"
type input "Восстановление макета средней сложности с полным соответствием оформлению ориги…"
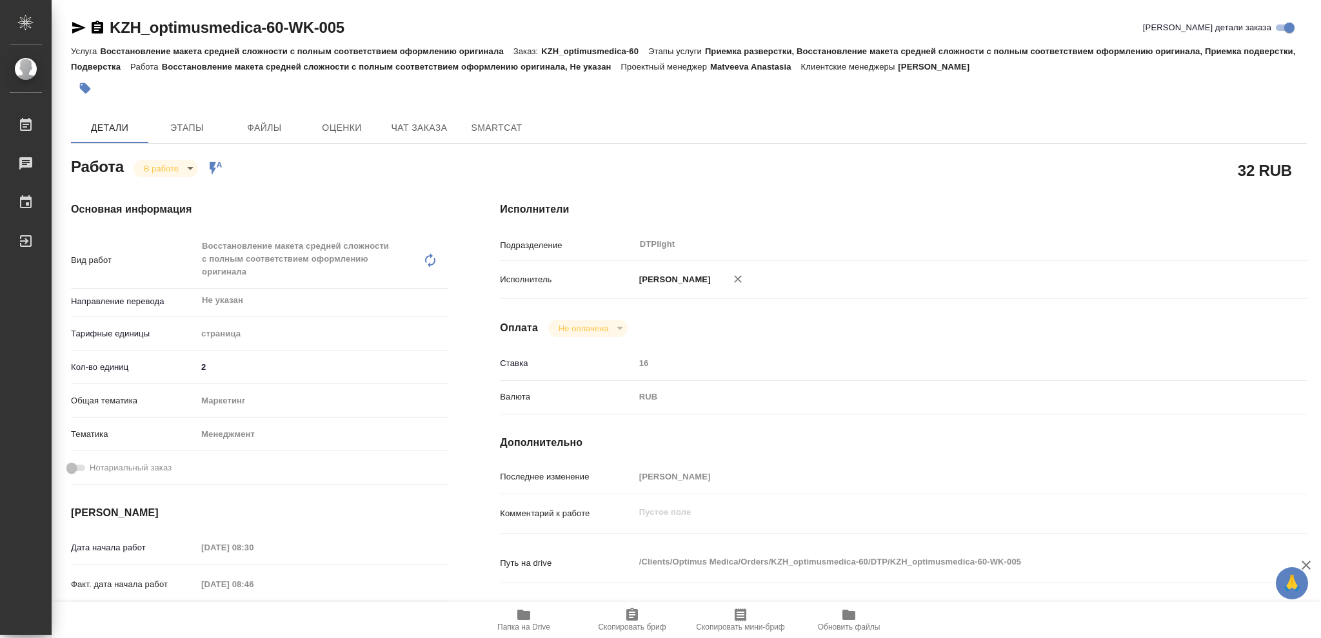
type input "Приемка разверстки, Восстановление макета средней сложности с полным соответств…"
type input "Асланукова Сати"
type input "Отдел верстки и дизайна"
type input "/Clients/Optimus Medica/Orders/KZH_optimusmedica-60"
type textarea "x"
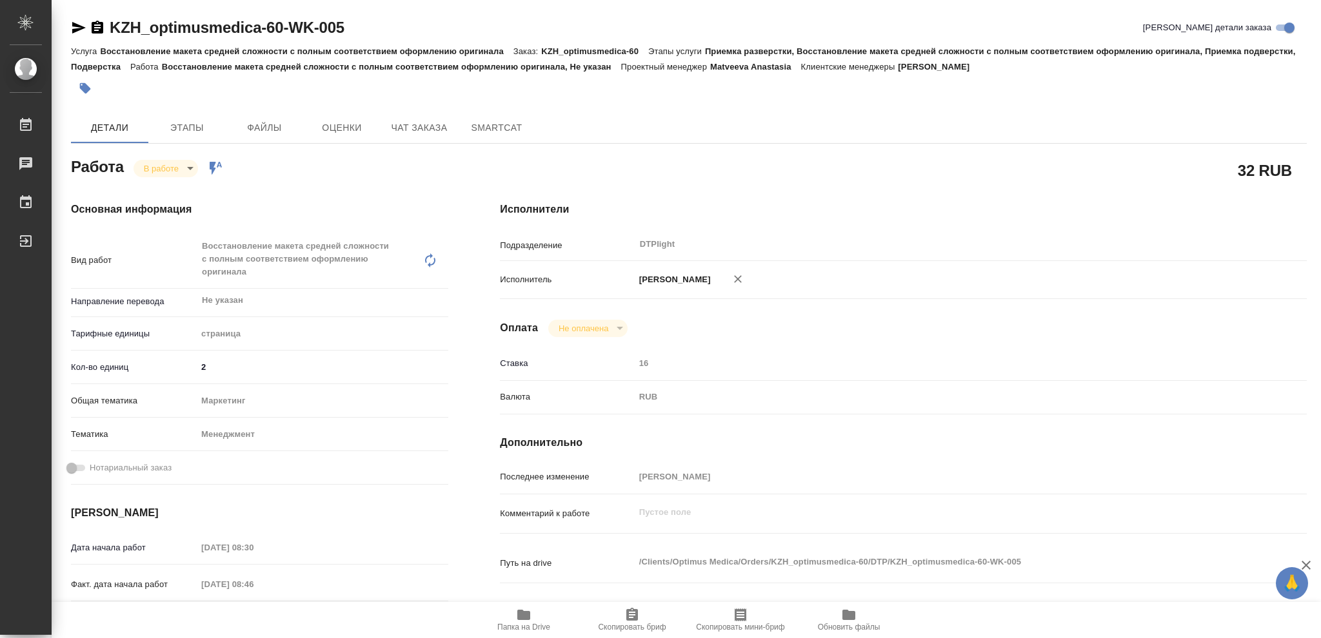
type textarea "Постарайтесь пожалуйста, качественно и быстро. Очень срочный запрос для компании"
type textarea "x"
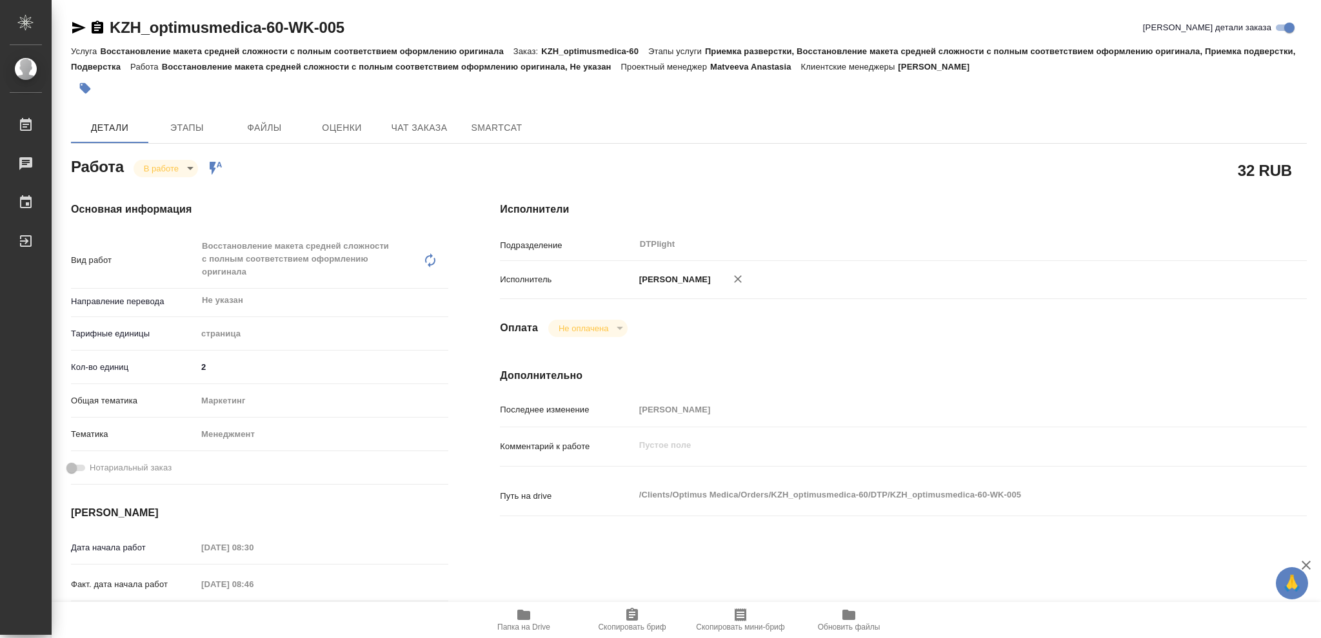
type textarea "x"
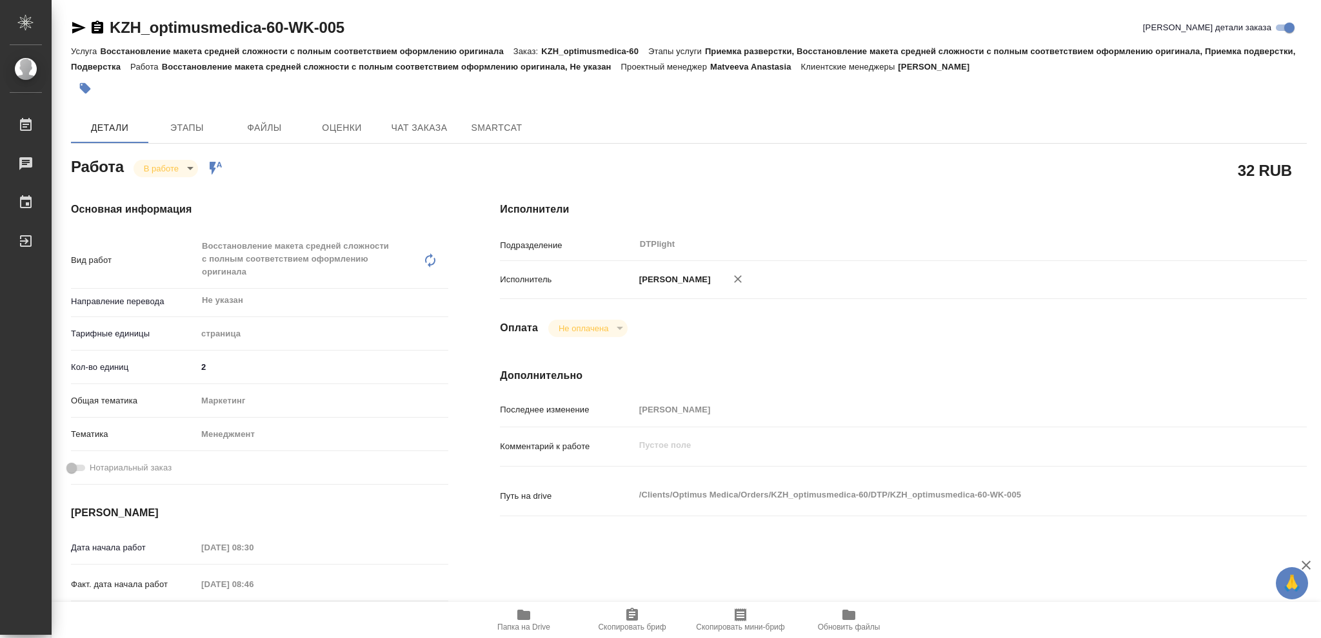
type textarea "x"
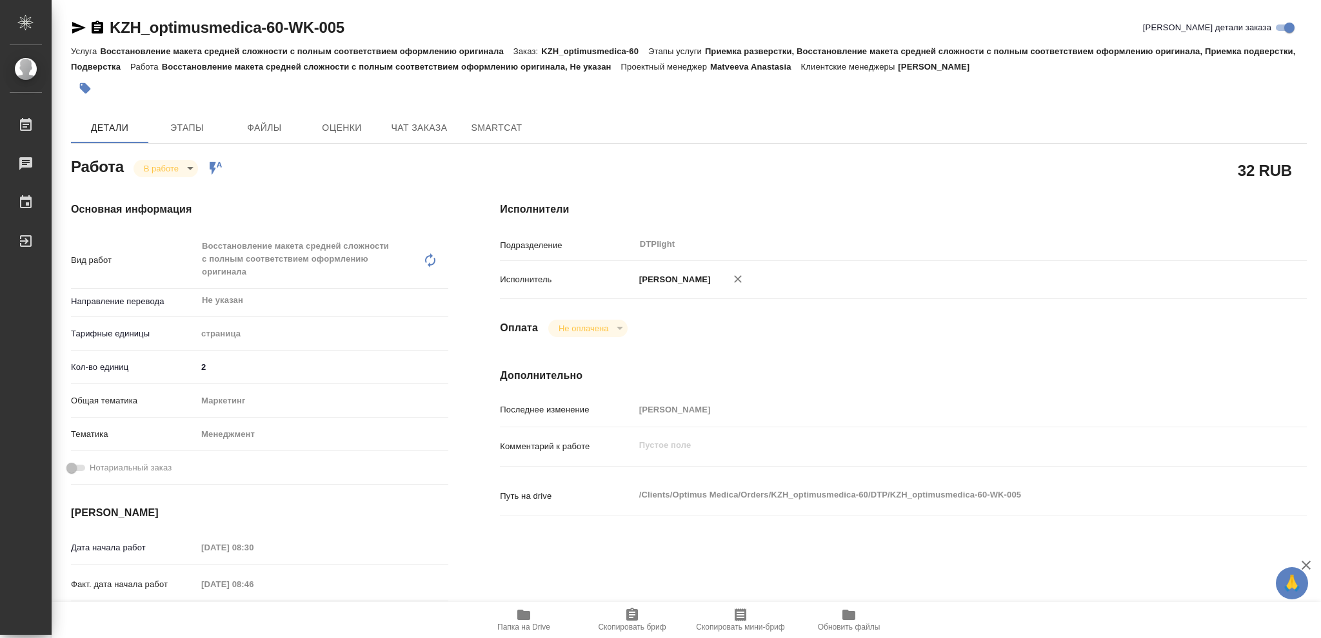
type textarea "x"
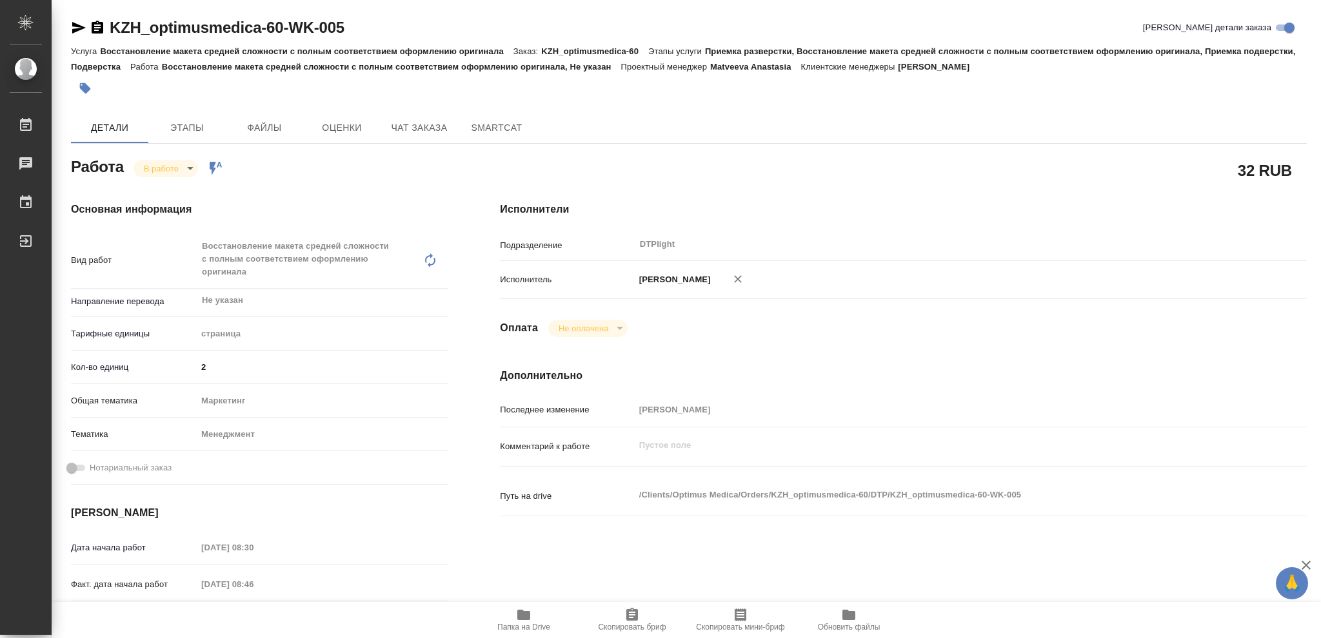
type textarea "x"
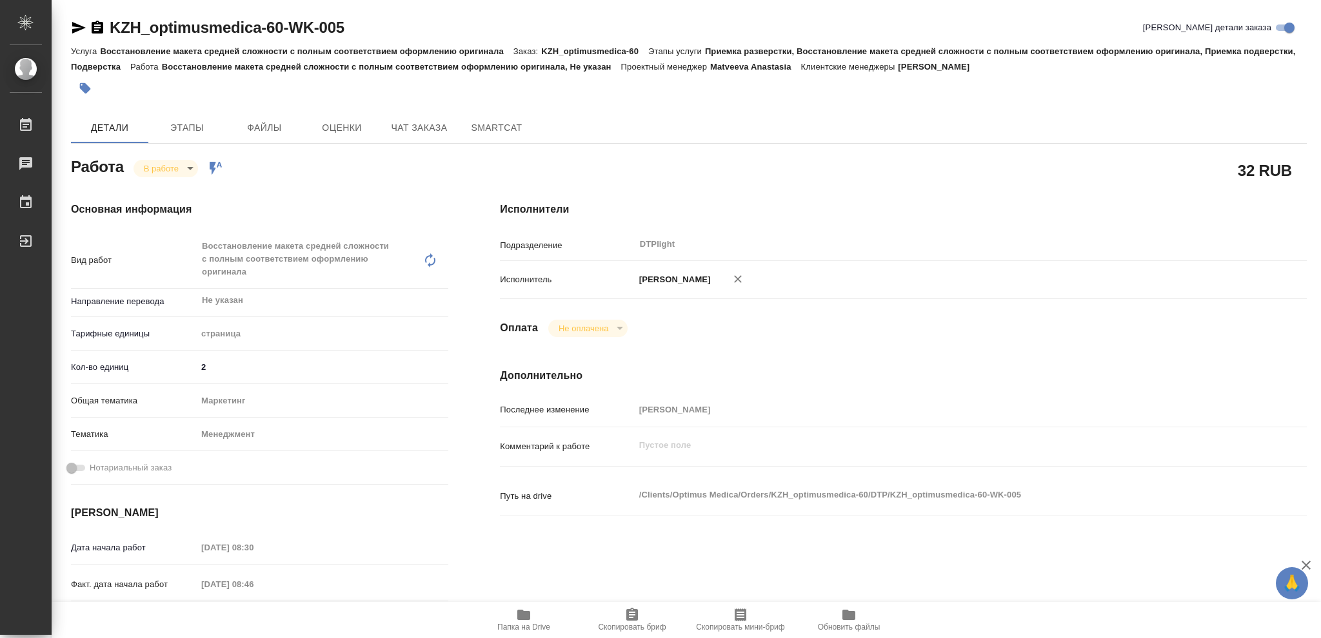
type textarea "x"
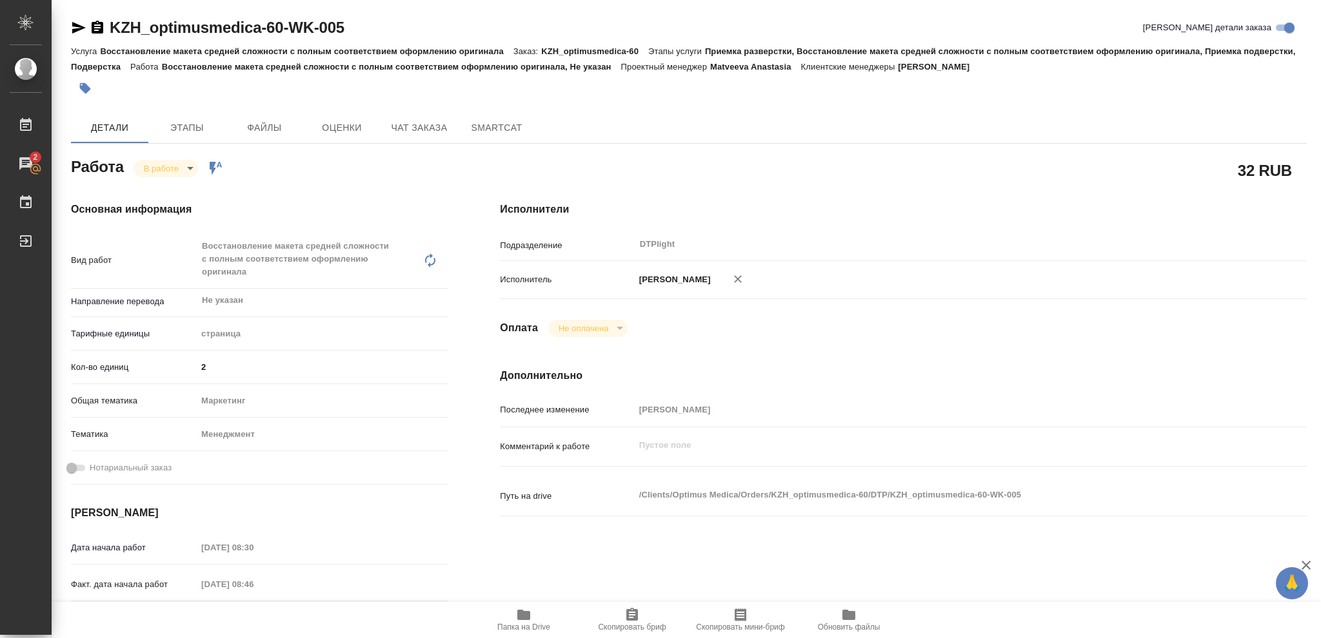
click at [523, 609] on icon "button" at bounding box center [523, 614] width 15 height 15
click at [190, 165] on body "🙏 .cls-1 fill:#fff; AWATERA Vasileva Olga Работы 2 Чаты График Выйти KZH_optimu…" at bounding box center [660, 319] width 1321 height 638
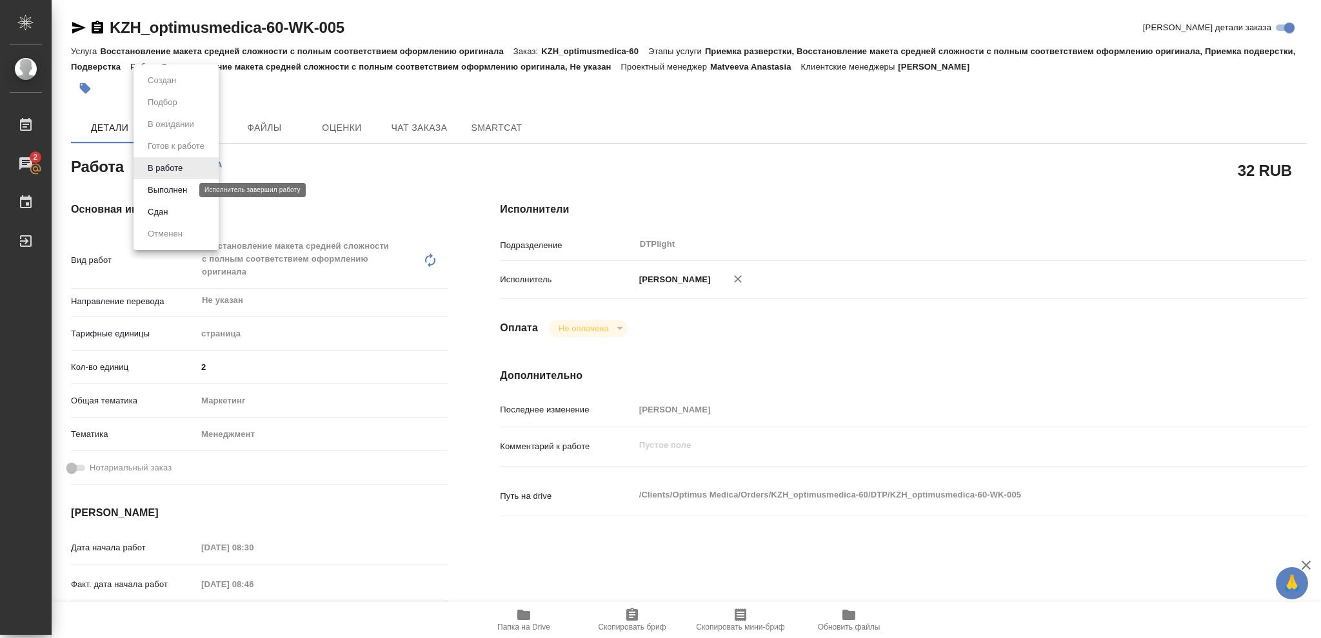
click at [177, 192] on button "Выполнен" at bounding box center [167, 190] width 47 height 14
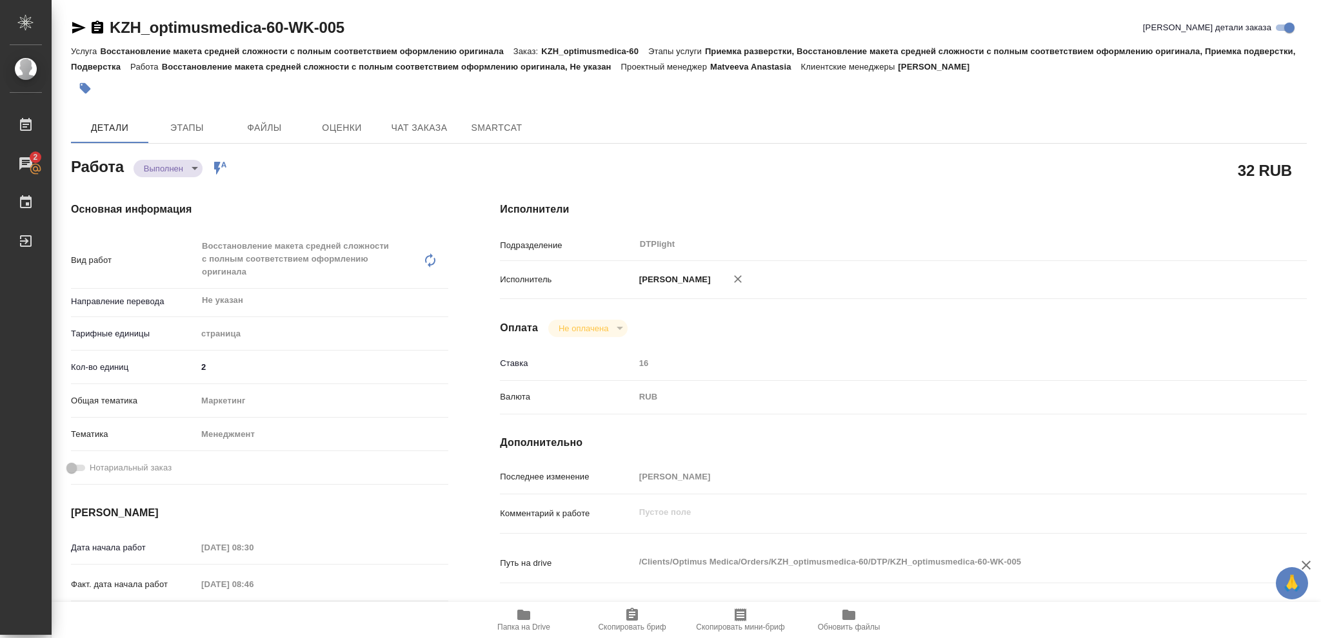
type textarea "x"
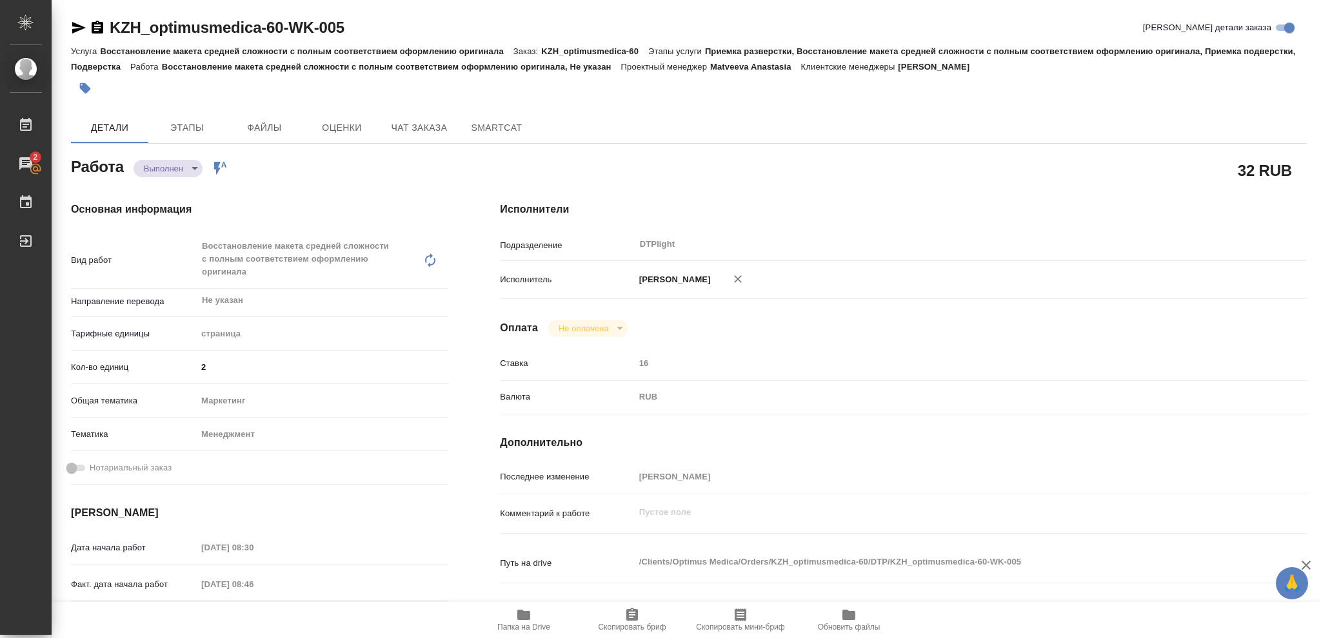
type textarea "x"
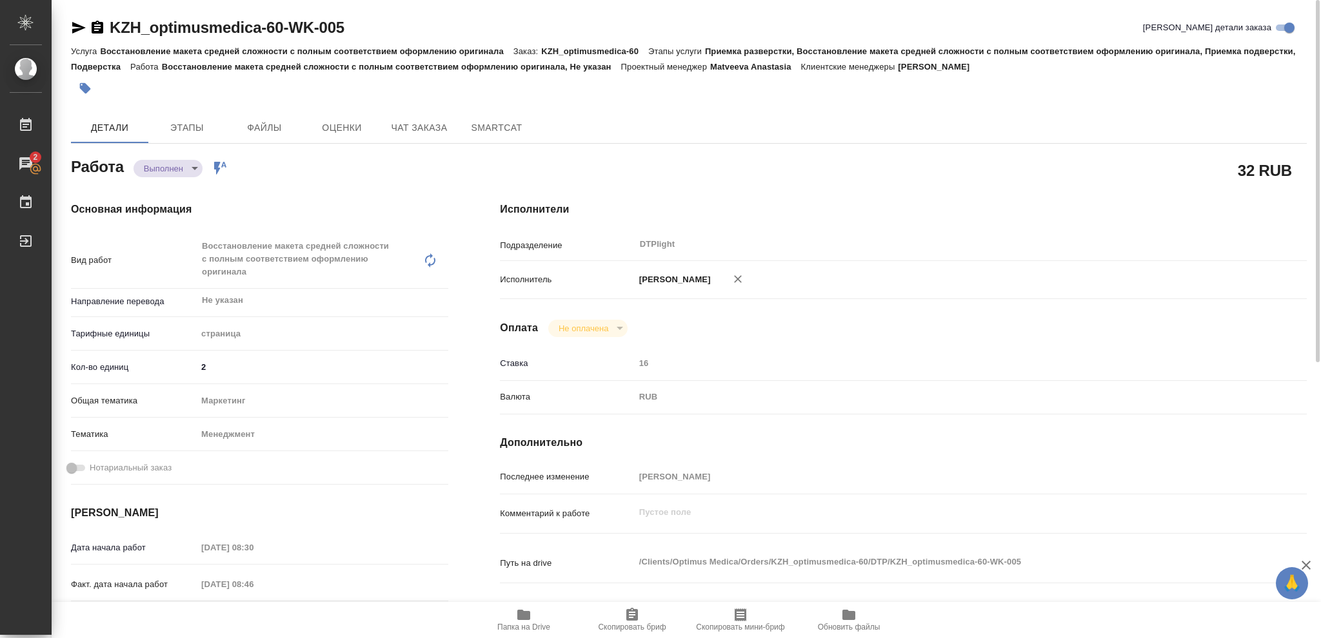
type textarea "x"
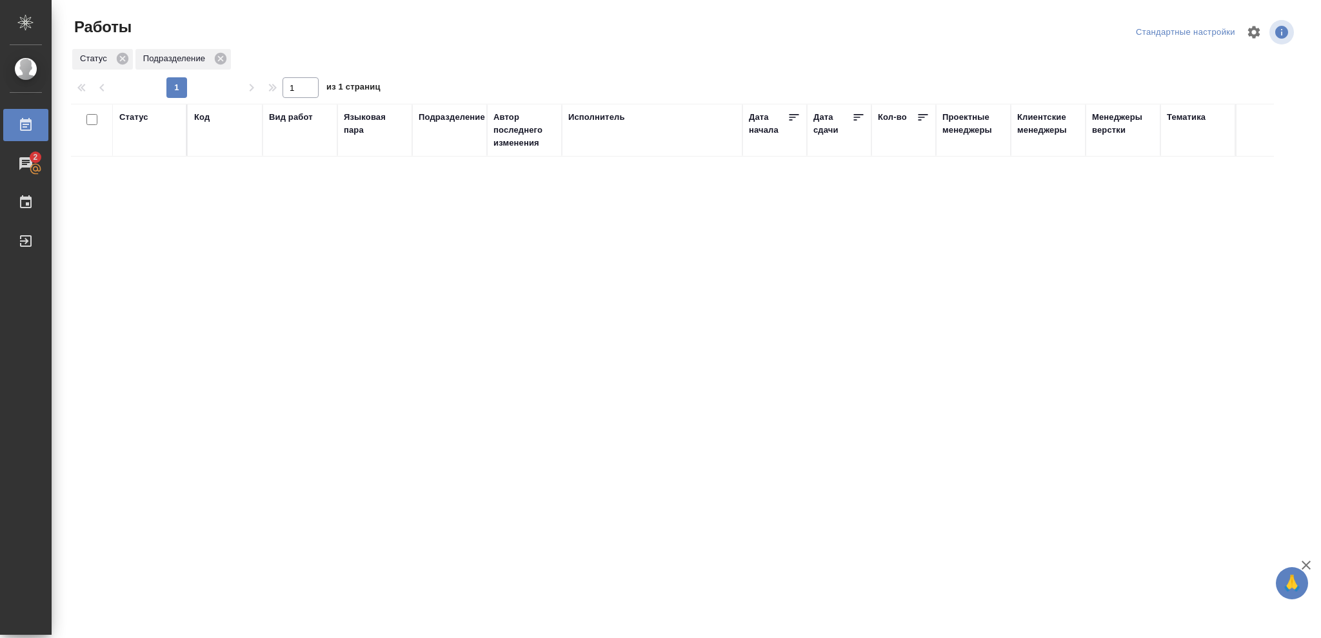
click at [124, 118] on div "Статус" at bounding box center [133, 117] width 29 height 13
click at [143, 150] on icon at bounding box center [143, 150] width 5 height 5
click at [446, 144] on icon at bounding box center [443, 147] width 9 height 9
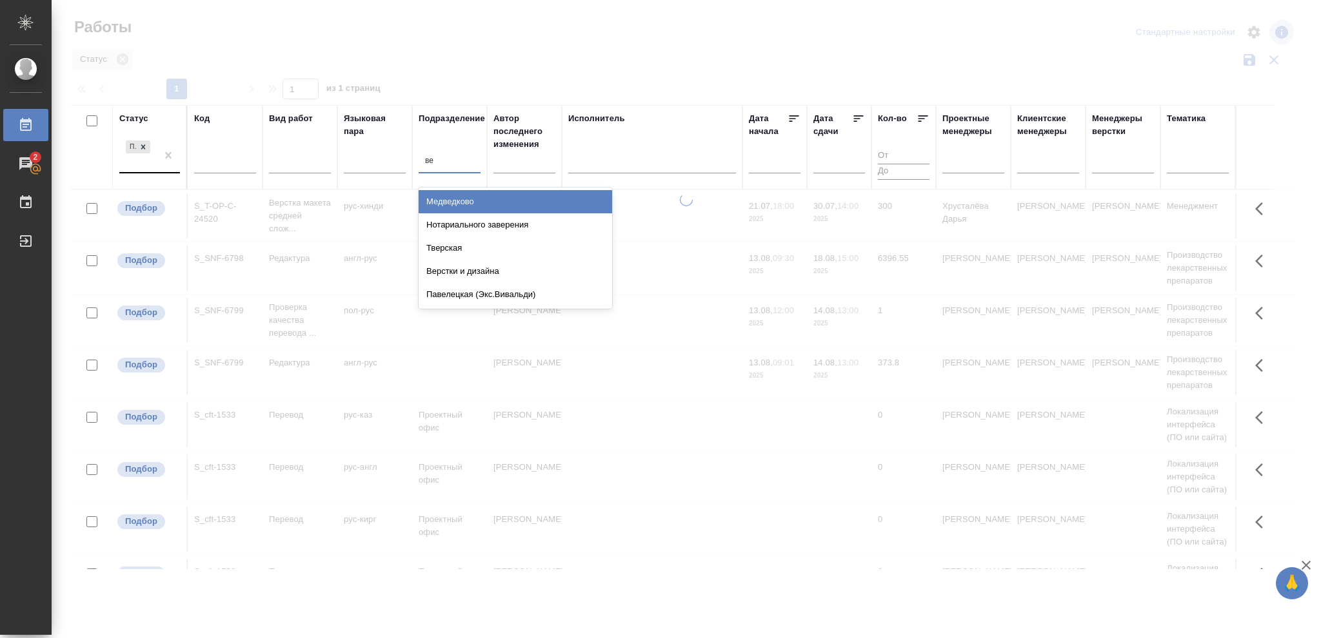
type input "вер"
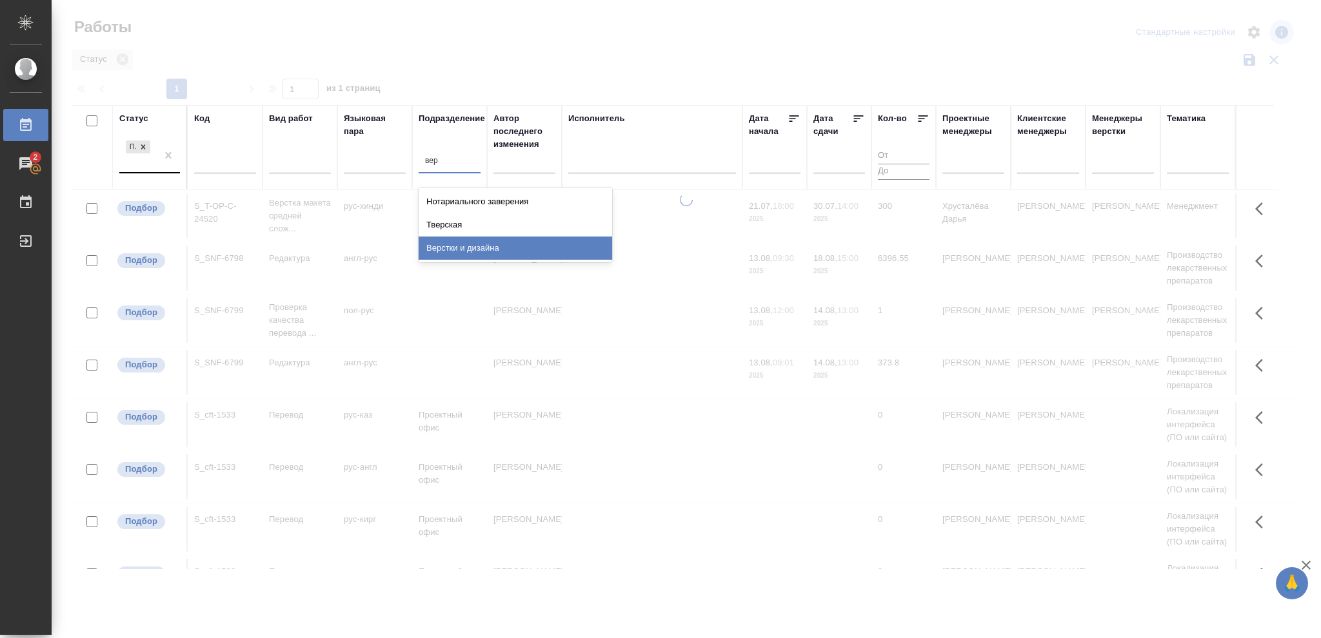
click at [486, 246] on div "Верстки и дизайна" at bounding box center [514, 248] width 193 height 23
